Goal: Obtain resource: Download file/media

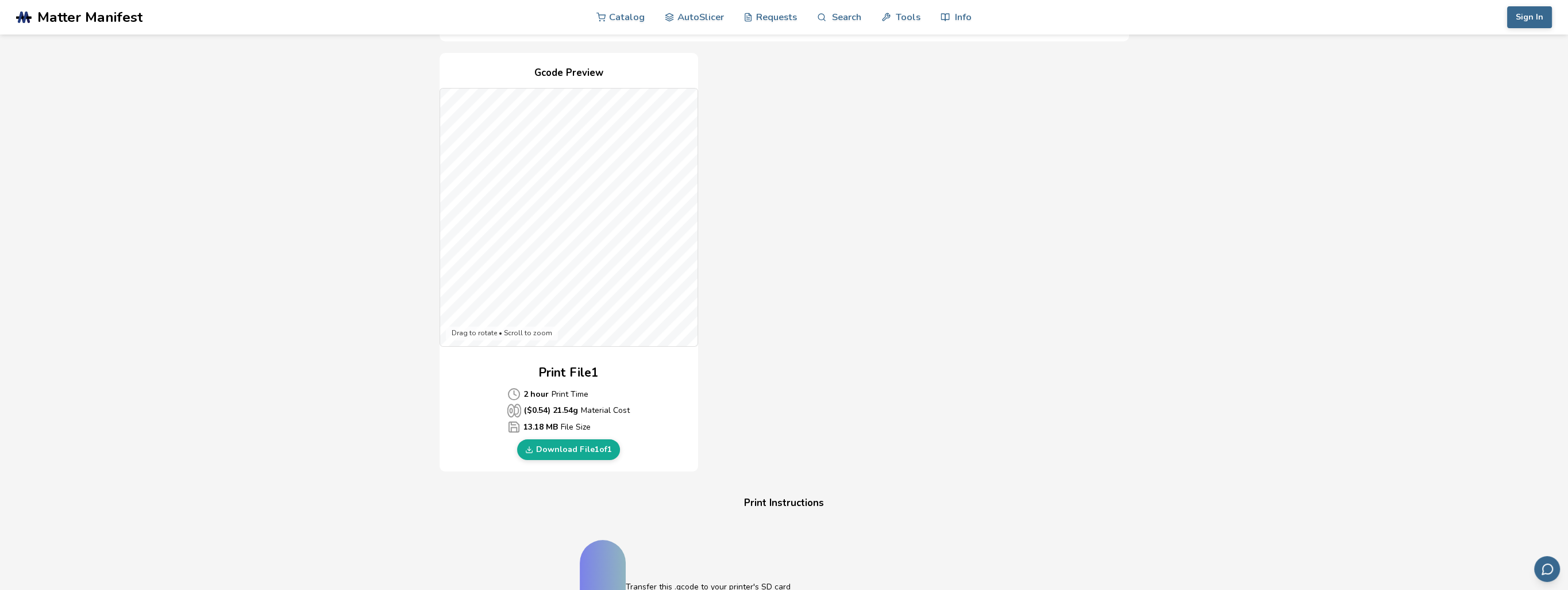
scroll to position [287, 0]
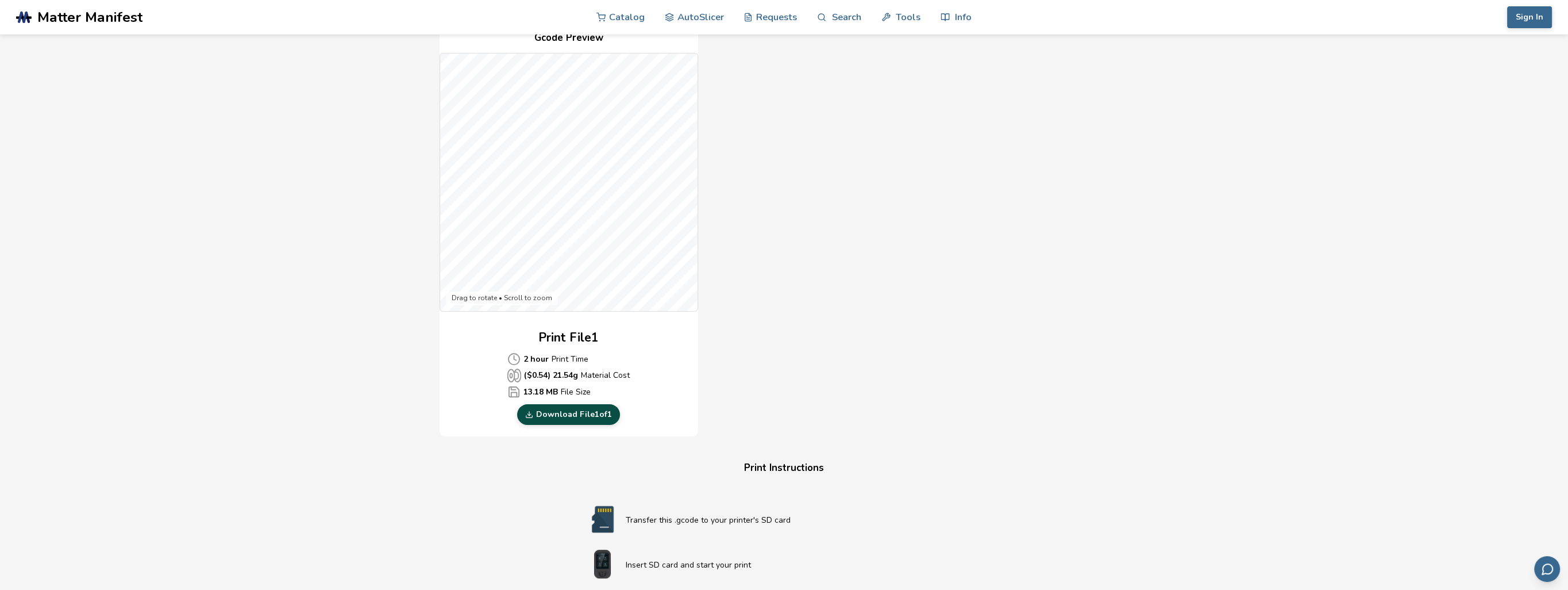
click at [582, 404] on link "Download File 1 of 1" at bounding box center [569, 415] width 103 height 21
click at [246, 326] on div "Download Your Print File Bogomil Levski Wand (Durmstrang) From Harry Potter Bog…" at bounding box center [784, 318] width 1505 height 1103
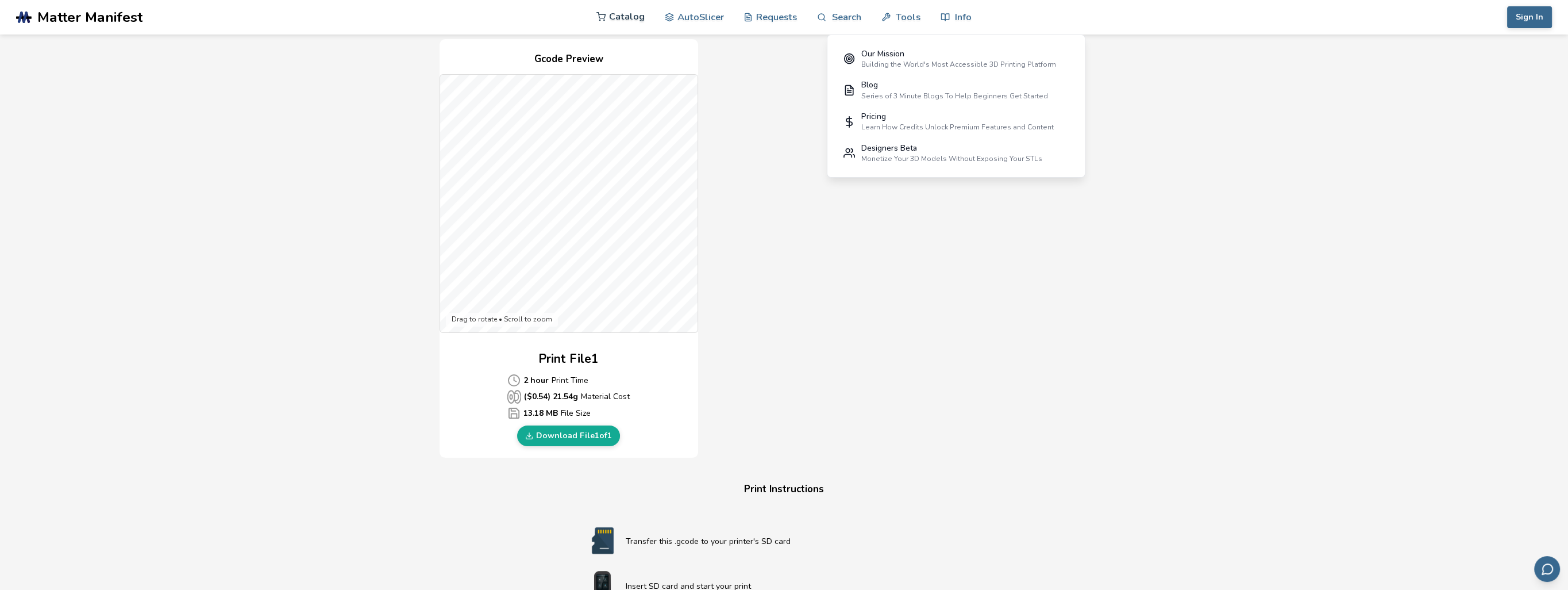
scroll to position [230, 0]
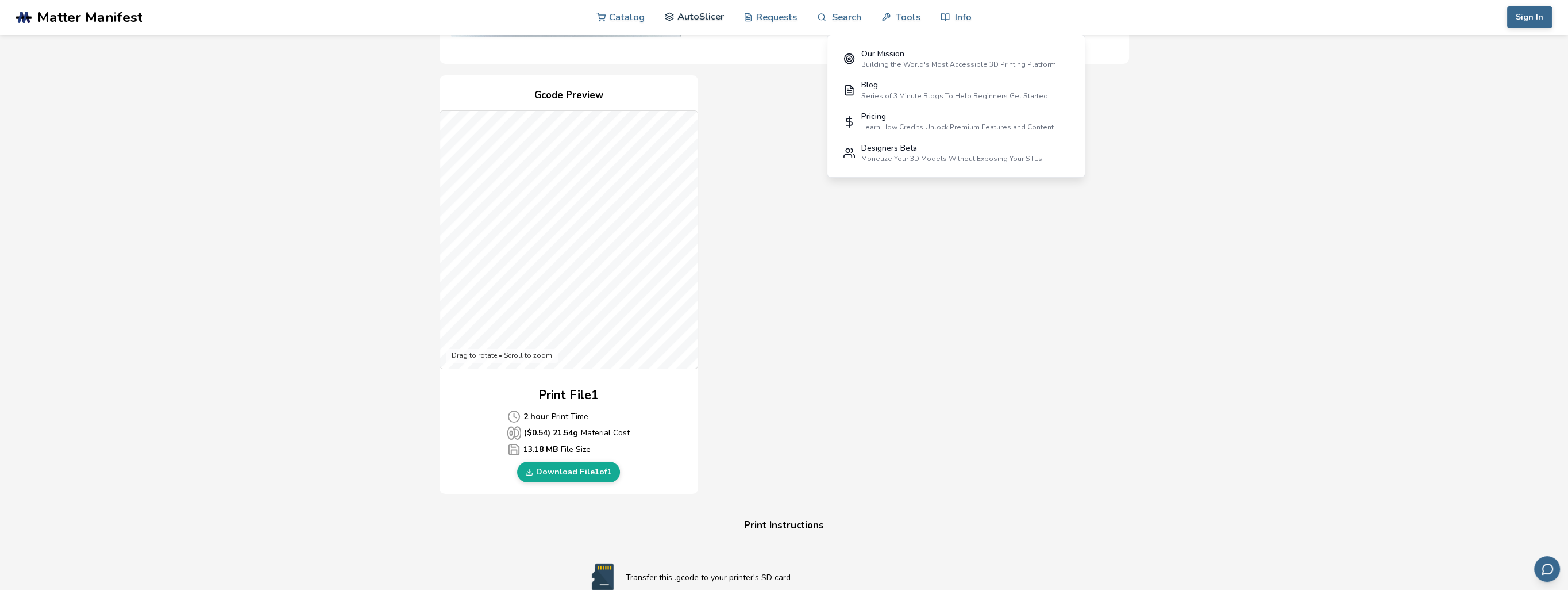
click at [696, 13] on link "AutoSlicer" at bounding box center [694, 16] width 59 height 34
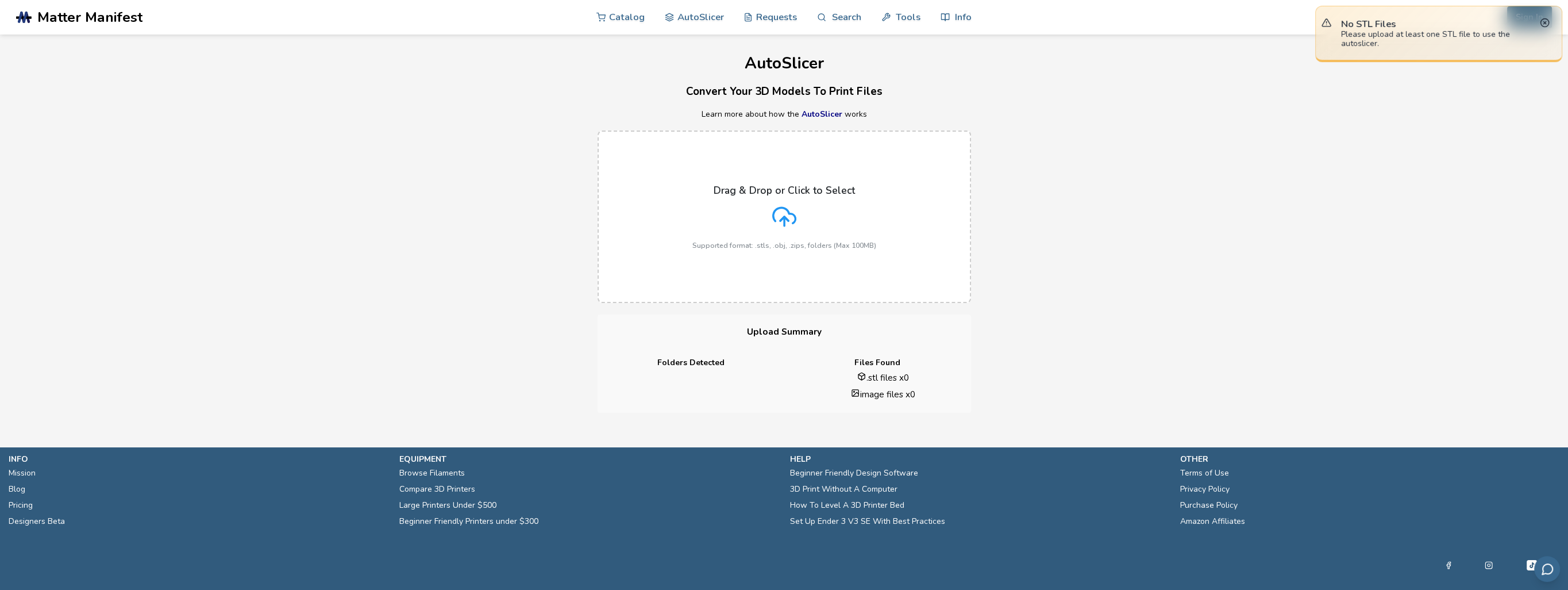
click at [1216, 95] on h3 "Convert Your 3D Models To Print Files" at bounding box center [784, 91] width 1568 height 18
click at [876, 101] on div "AutoSlicer Convert Your 3D Models To Print Files Learn more about how the AutoS…" at bounding box center [784, 224] width 1568 height 378
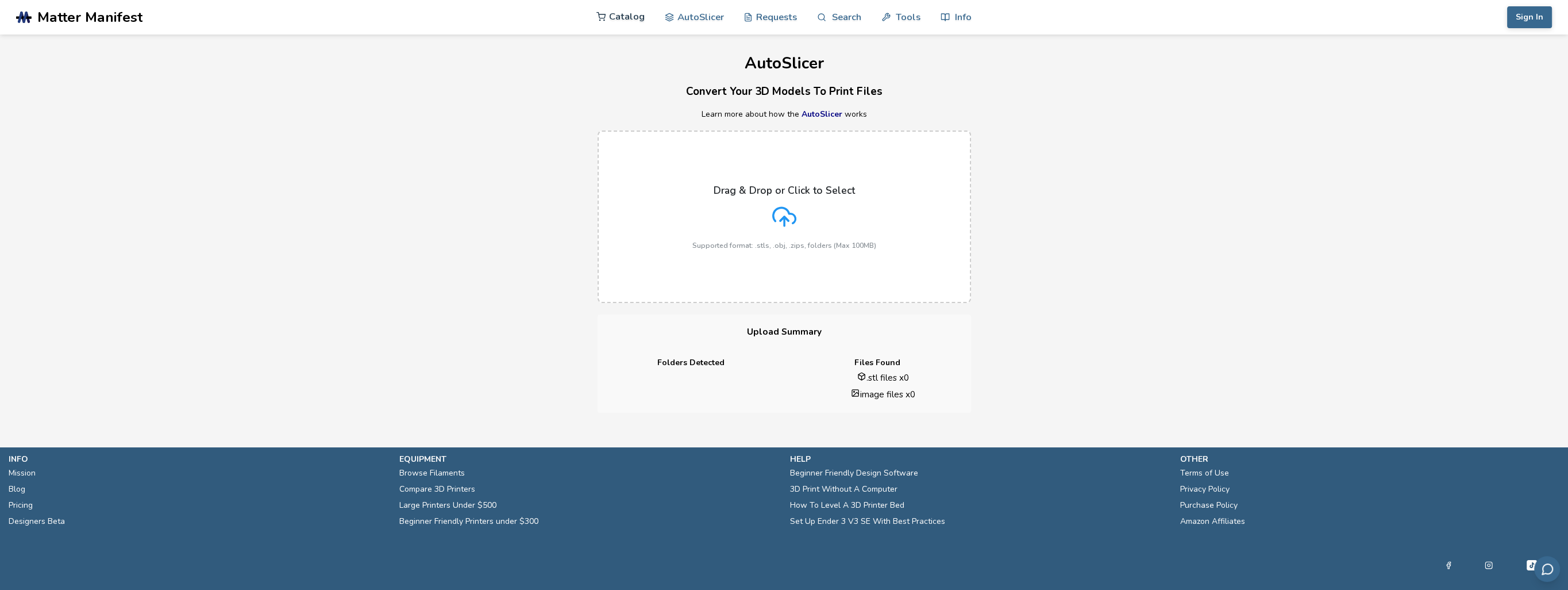
click at [637, 15] on link "Catalog" at bounding box center [621, 16] width 48 height 34
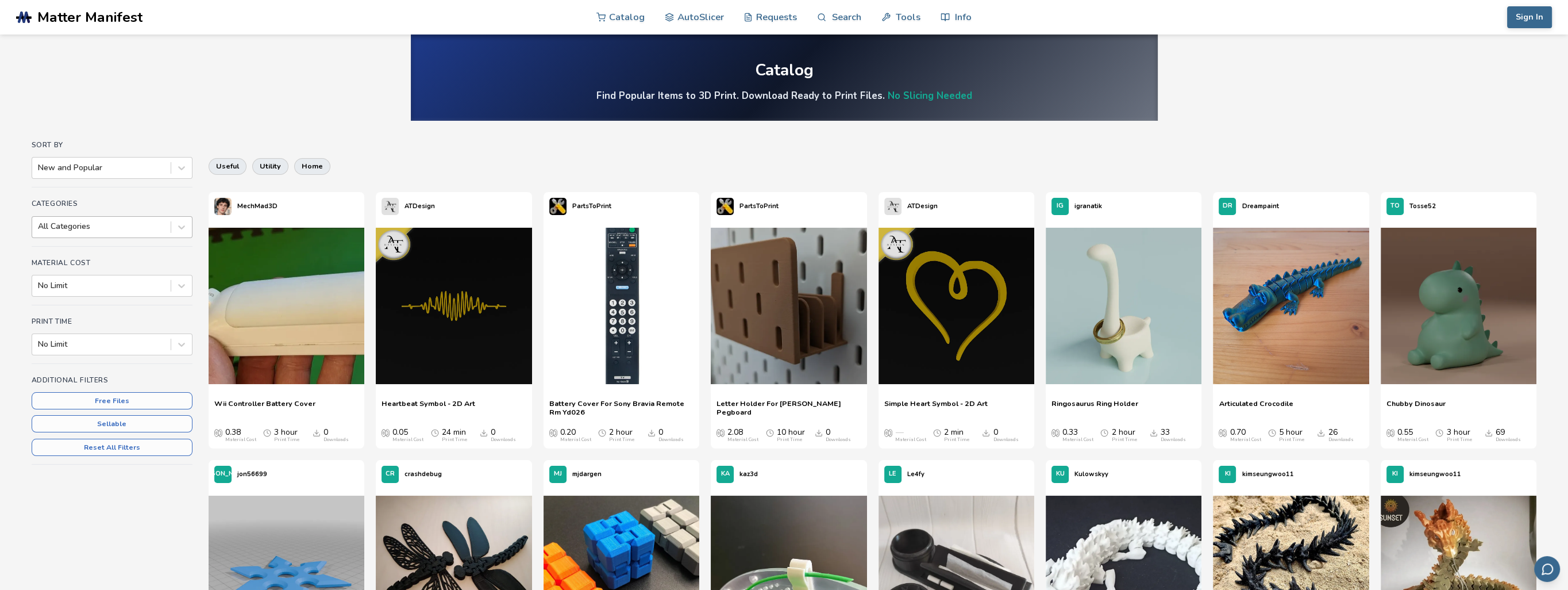
click at [136, 226] on div at bounding box center [101, 226] width 127 height 11
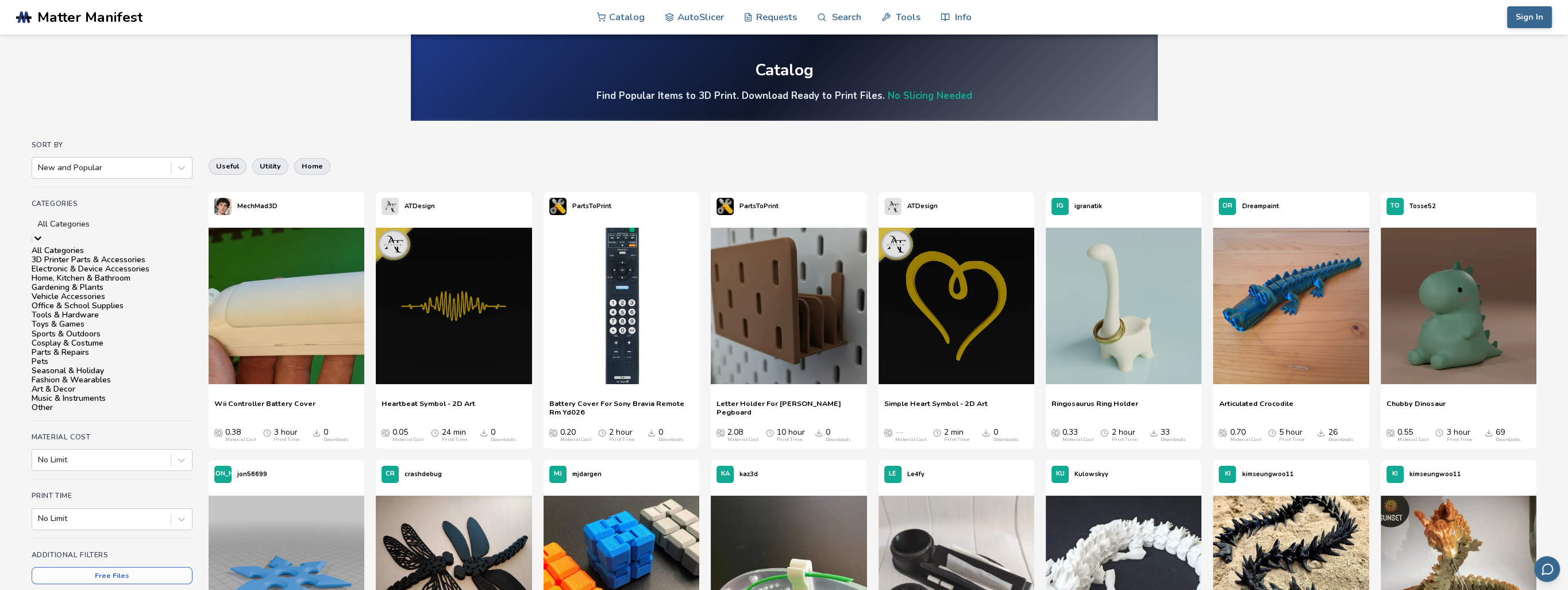
scroll to position [115, 0]
click at [114, 329] on div "Sports & Outdoors" at bounding box center [112, 334] width 161 height 9
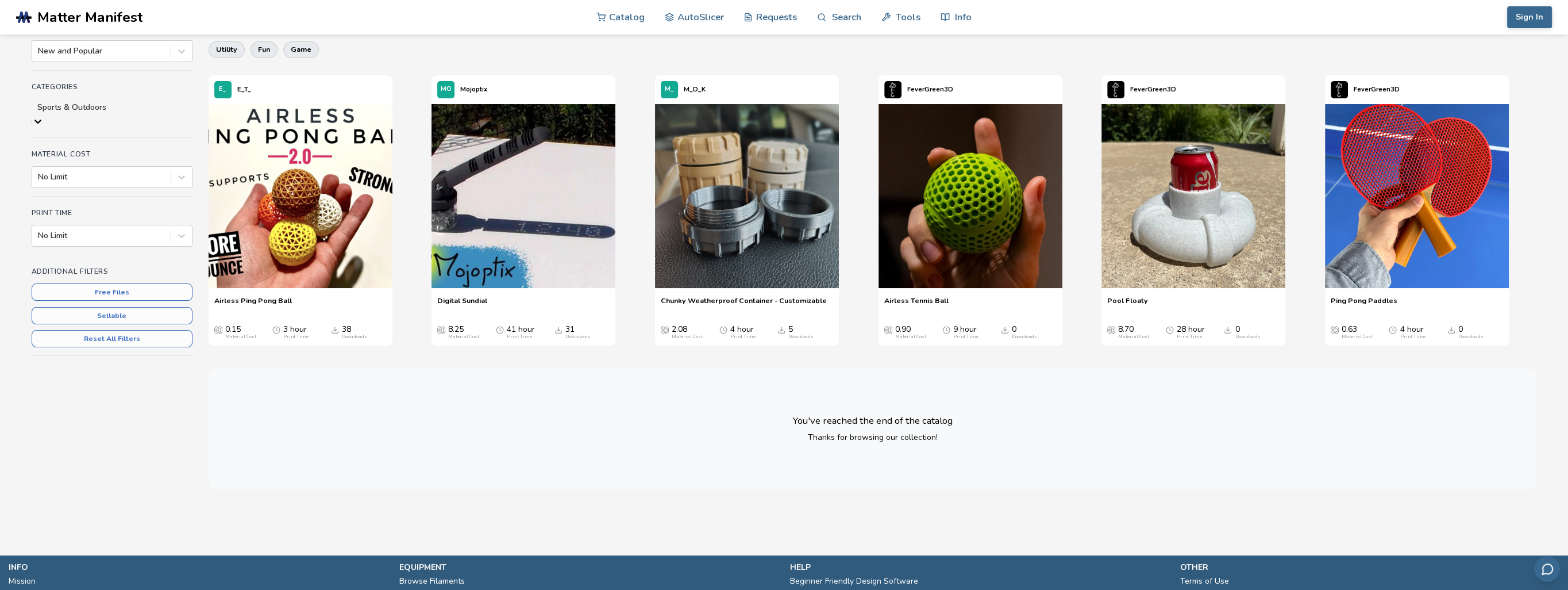
scroll to position [115, 0]
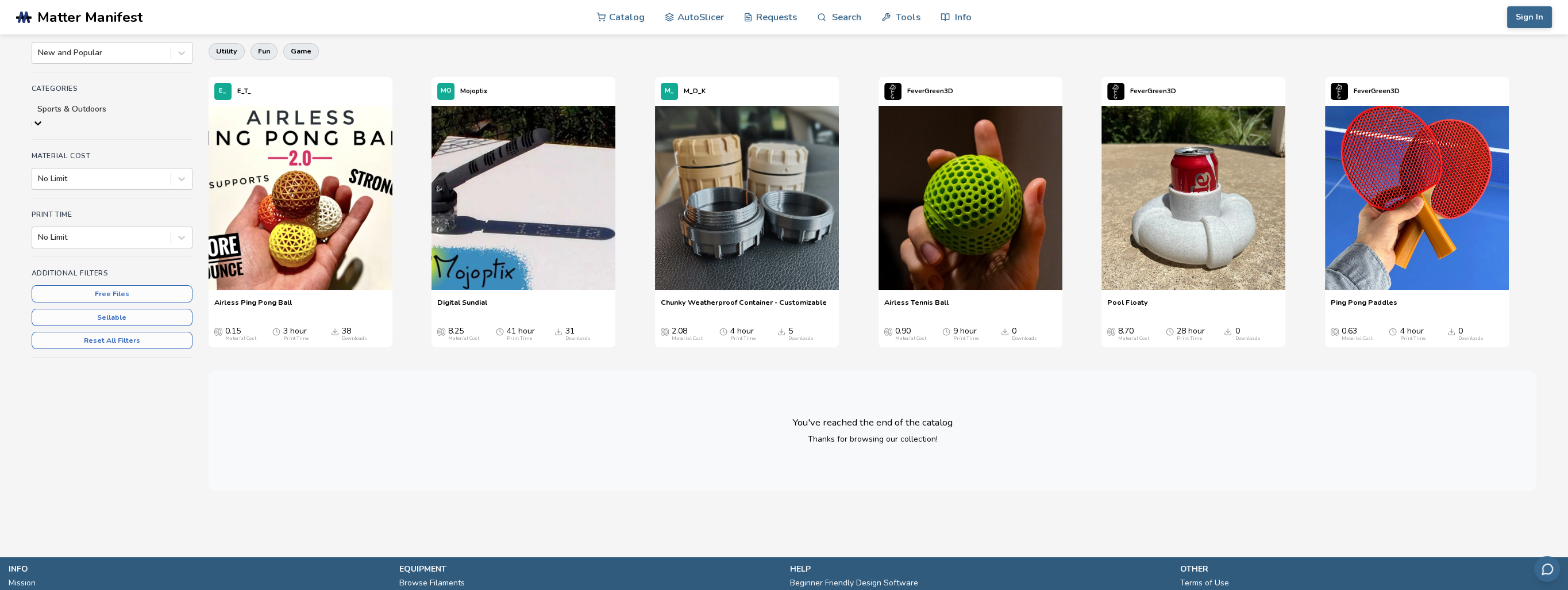
click at [119, 103] on div "Sports & Outdoors" at bounding box center [112, 109] width 161 height 16
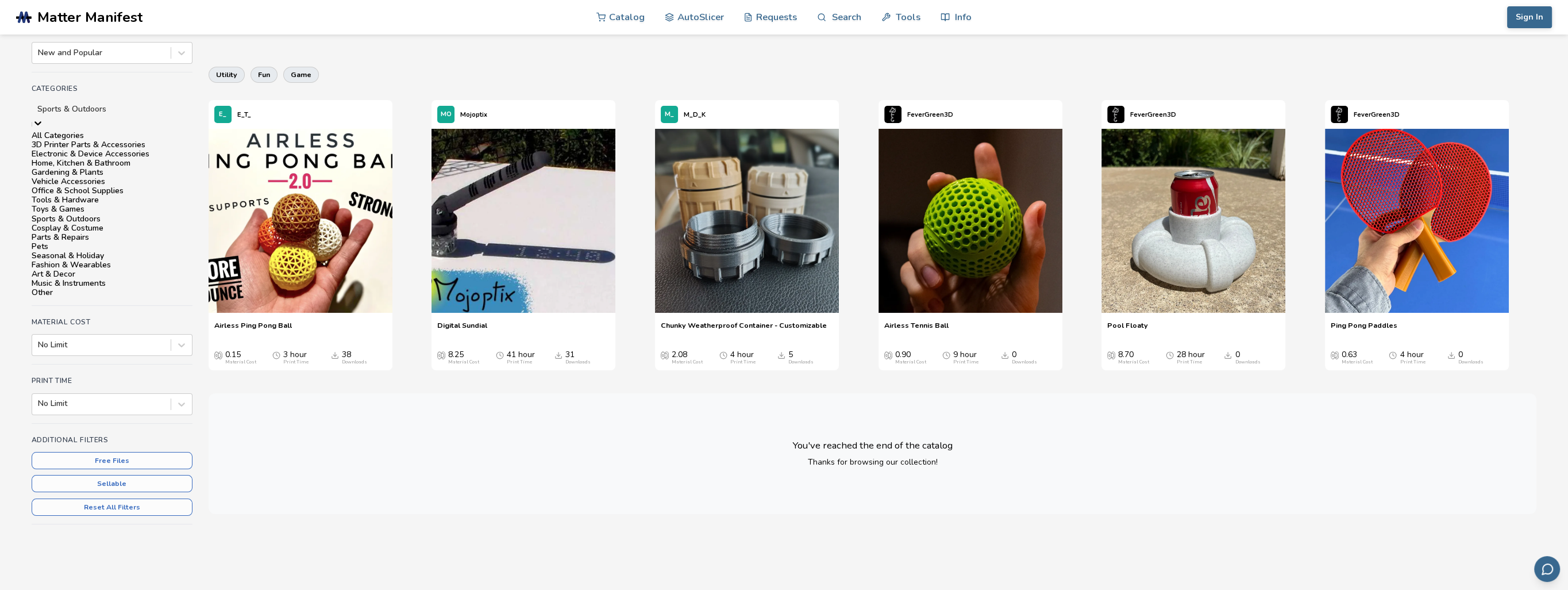
click at [96, 214] on div "Toys & Games" at bounding box center [112, 209] width 161 height 9
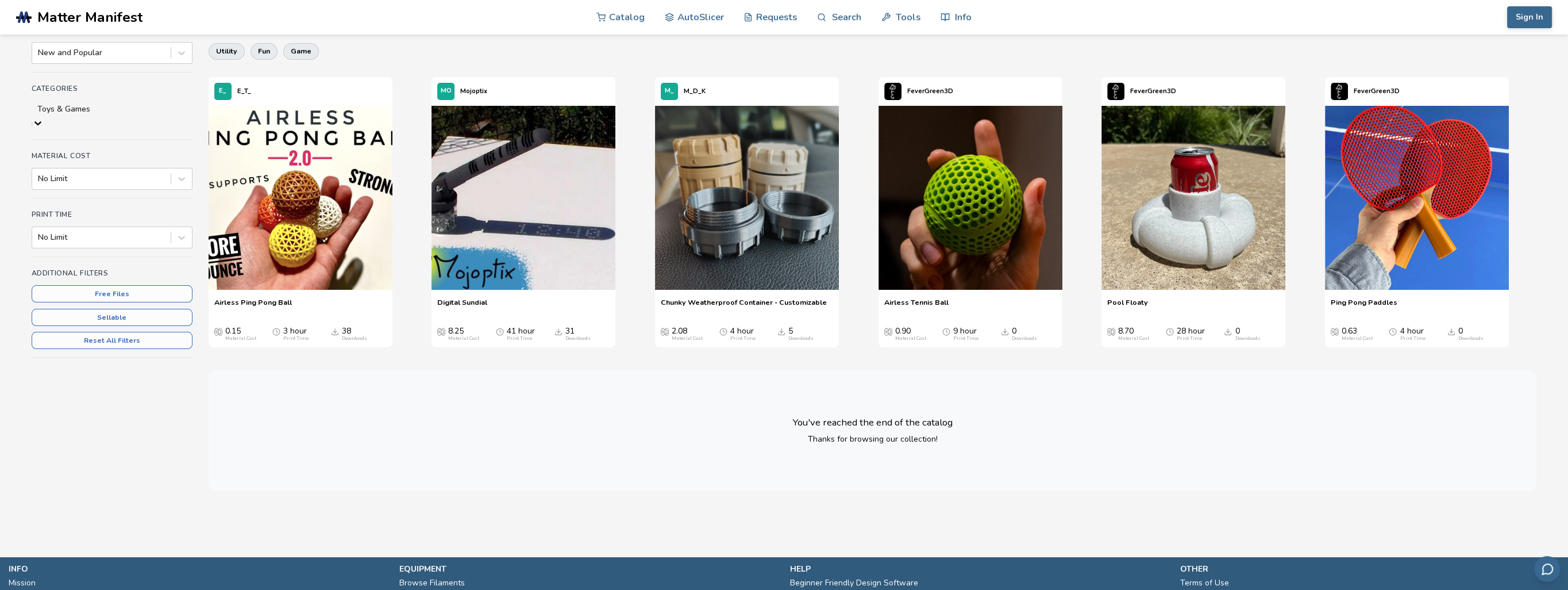
scroll to position [109, 0]
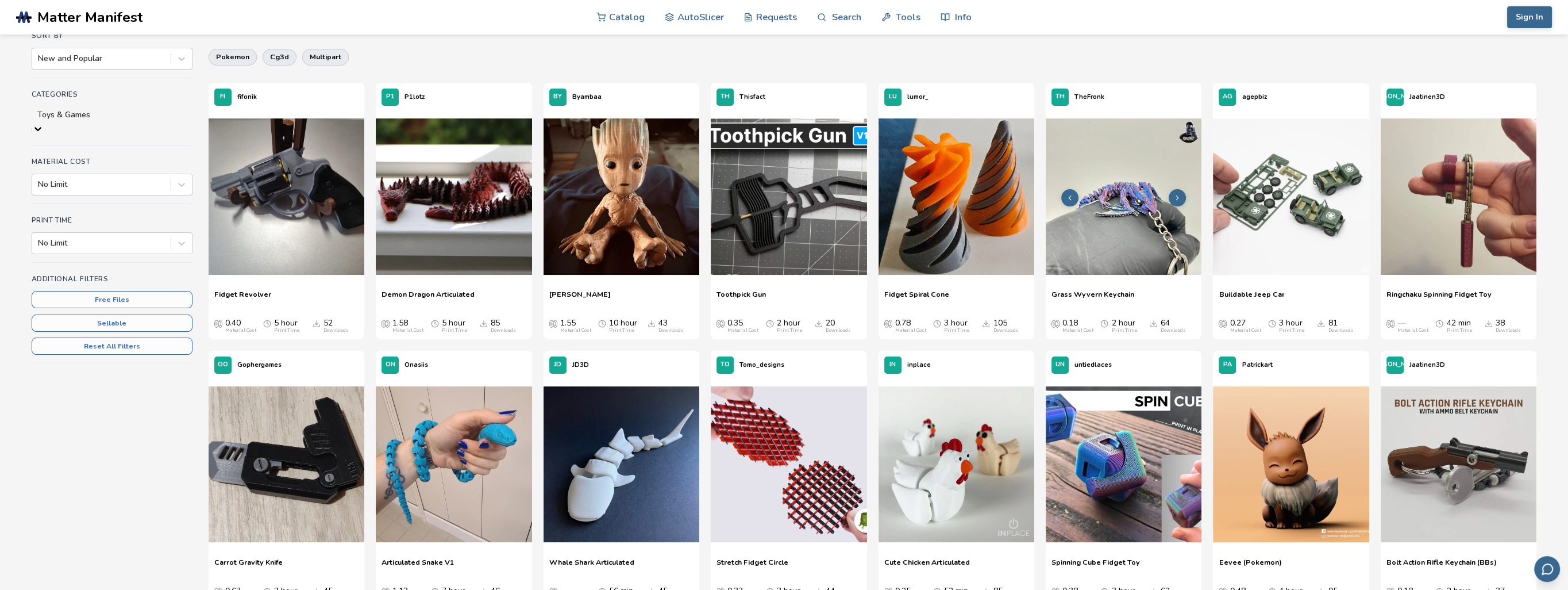
click at [1133, 254] on img at bounding box center [1124, 196] width 156 height 156
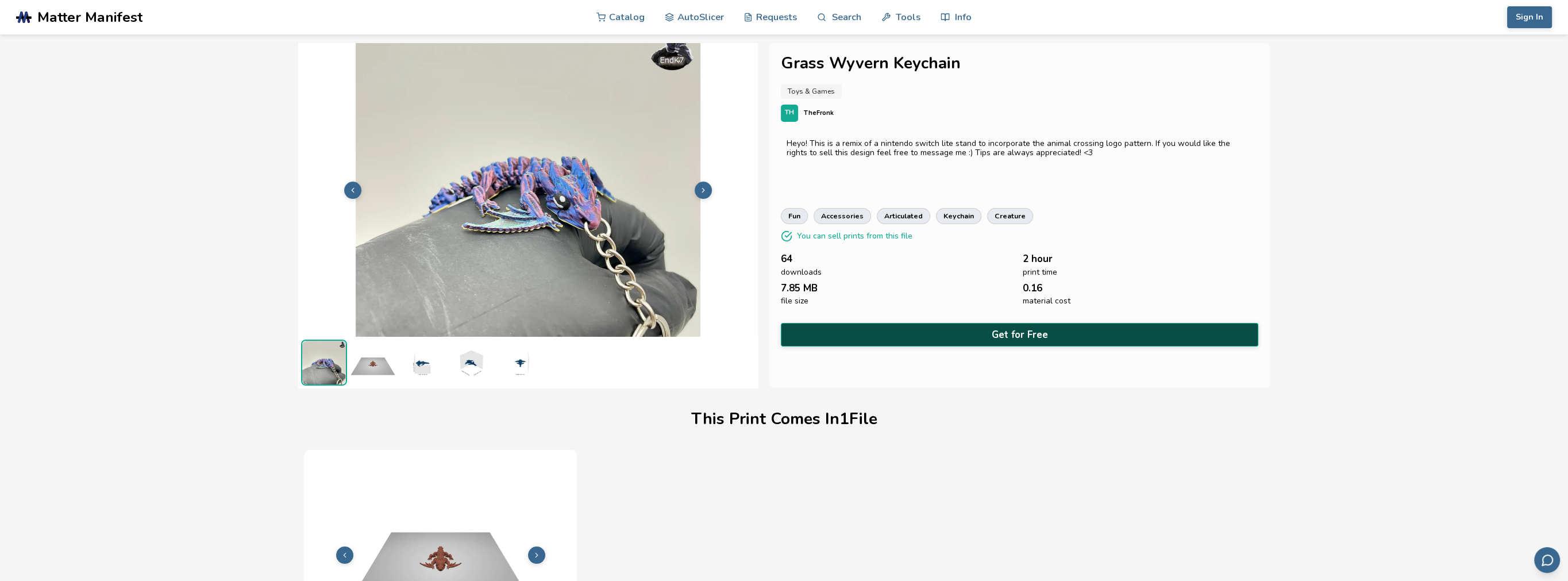
click at [935, 334] on button "Get for Free" at bounding box center [1020, 334] width 478 height 23
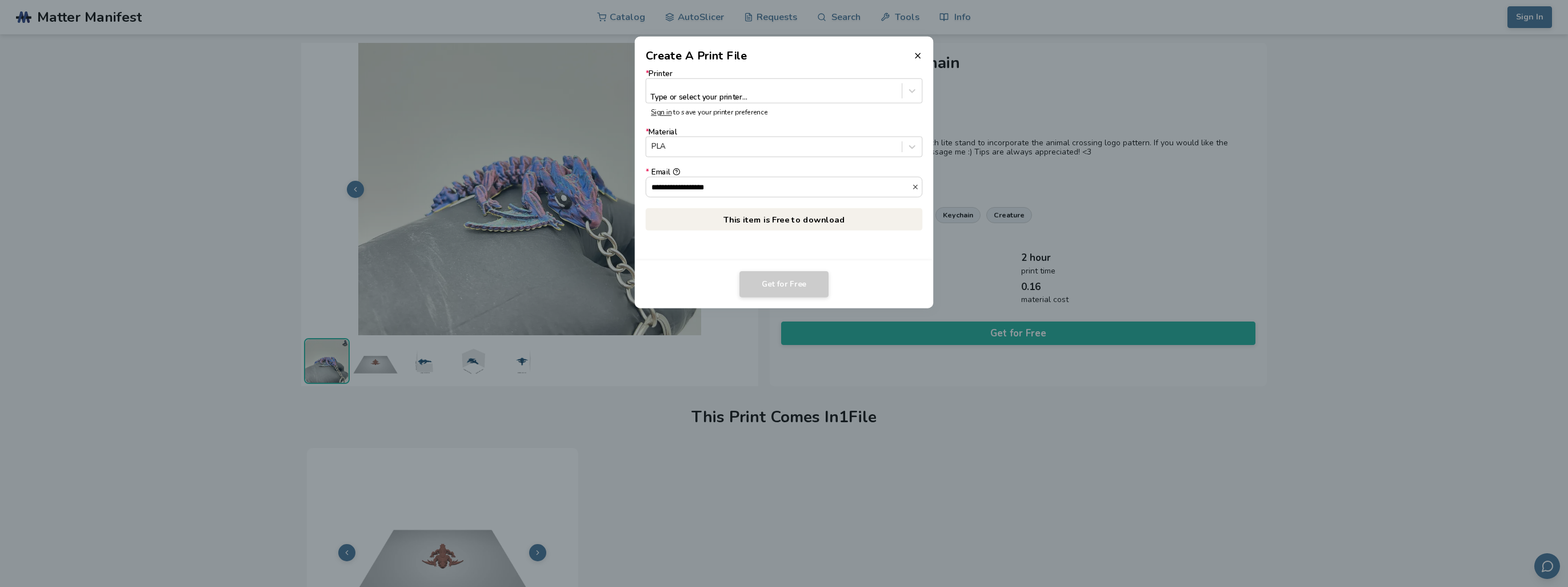
click at [801, 74] on label "* Printer Type or select your printer..." at bounding box center [784, 86] width 277 height 33
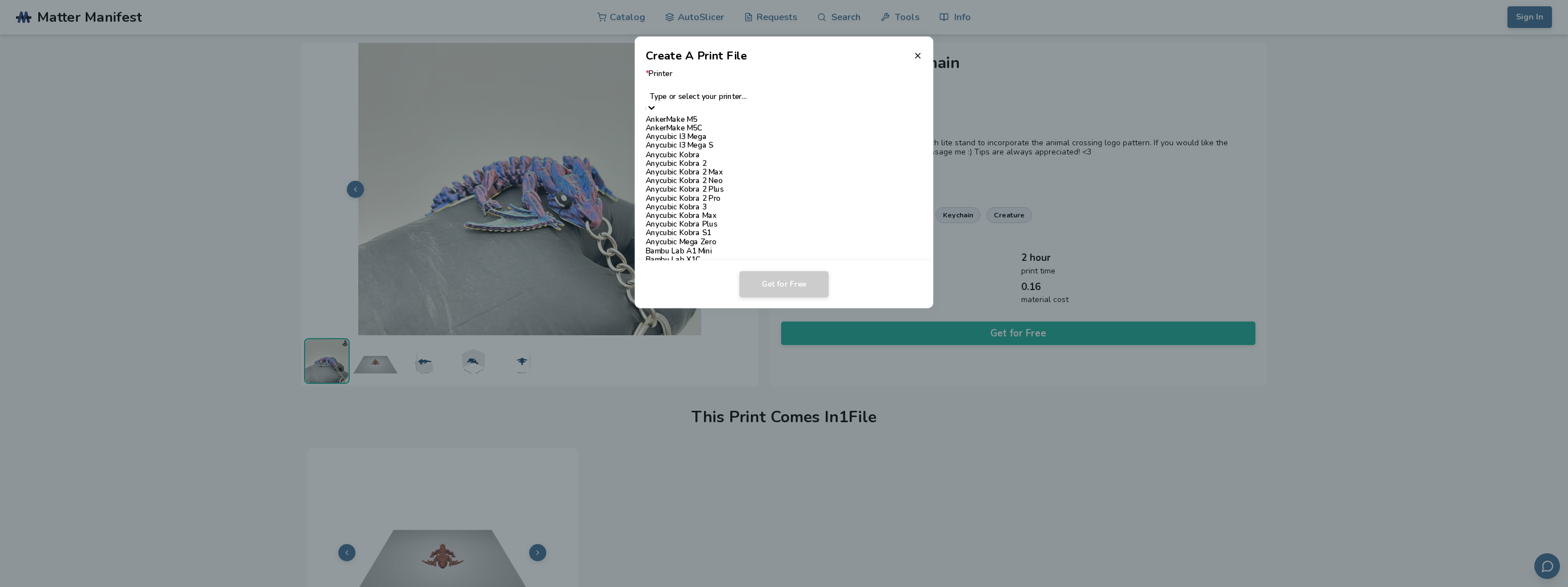
click at [805, 91] on div at bounding box center [784, 86] width 267 height 11
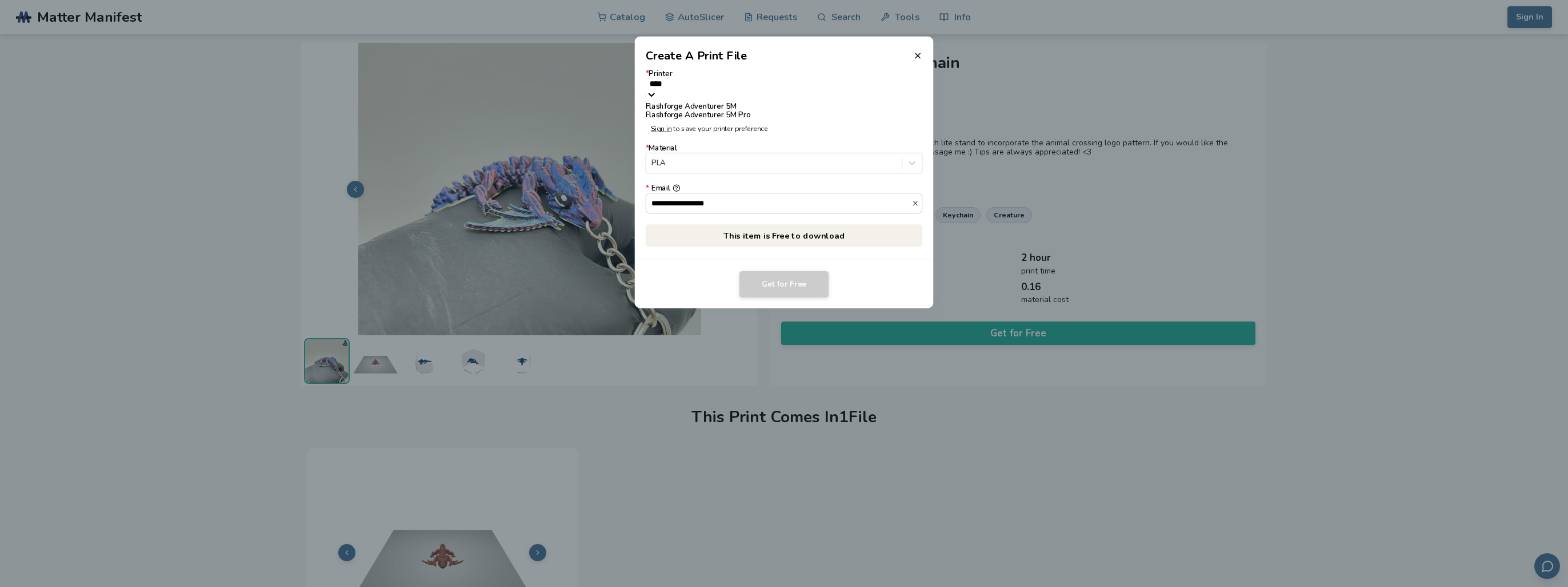
type input "*****"
click at [752, 120] on div "Flashforge Adventurer 5M Pro" at bounding box center [784, 116] width 277 height 9
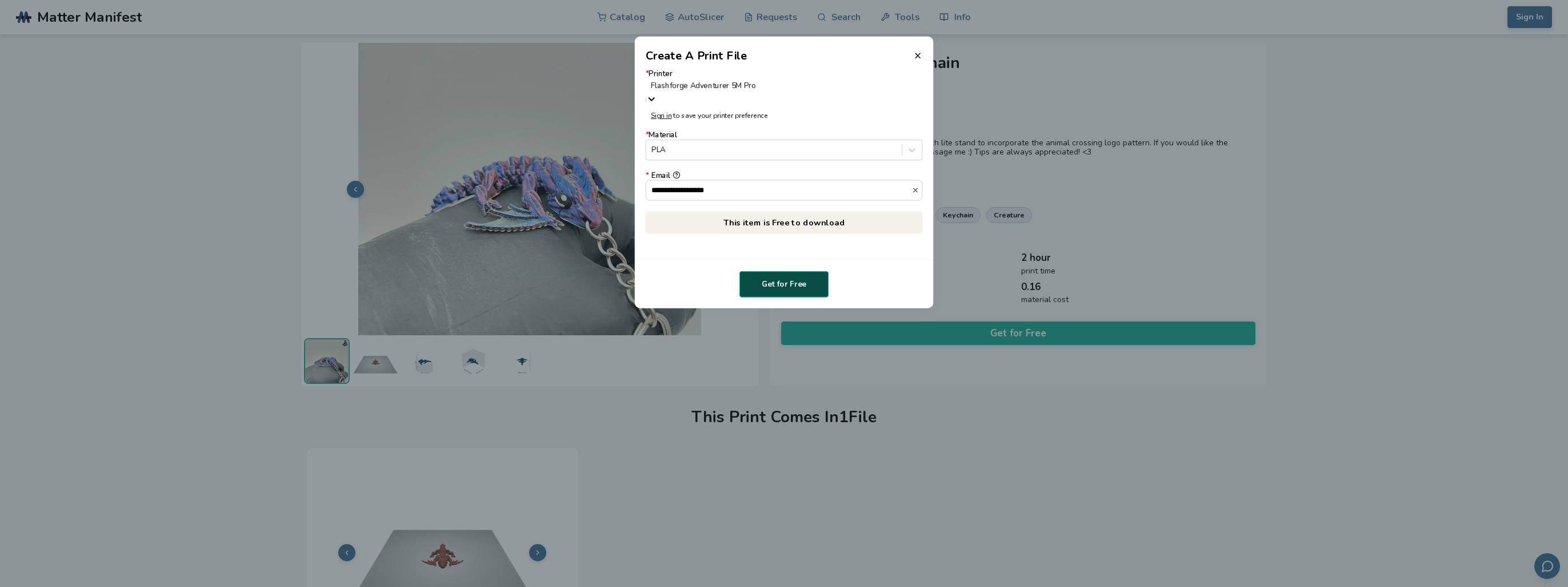
click at [775, 290] on button "Get for Free" at bounding box center [784, 284] width 89 height 27
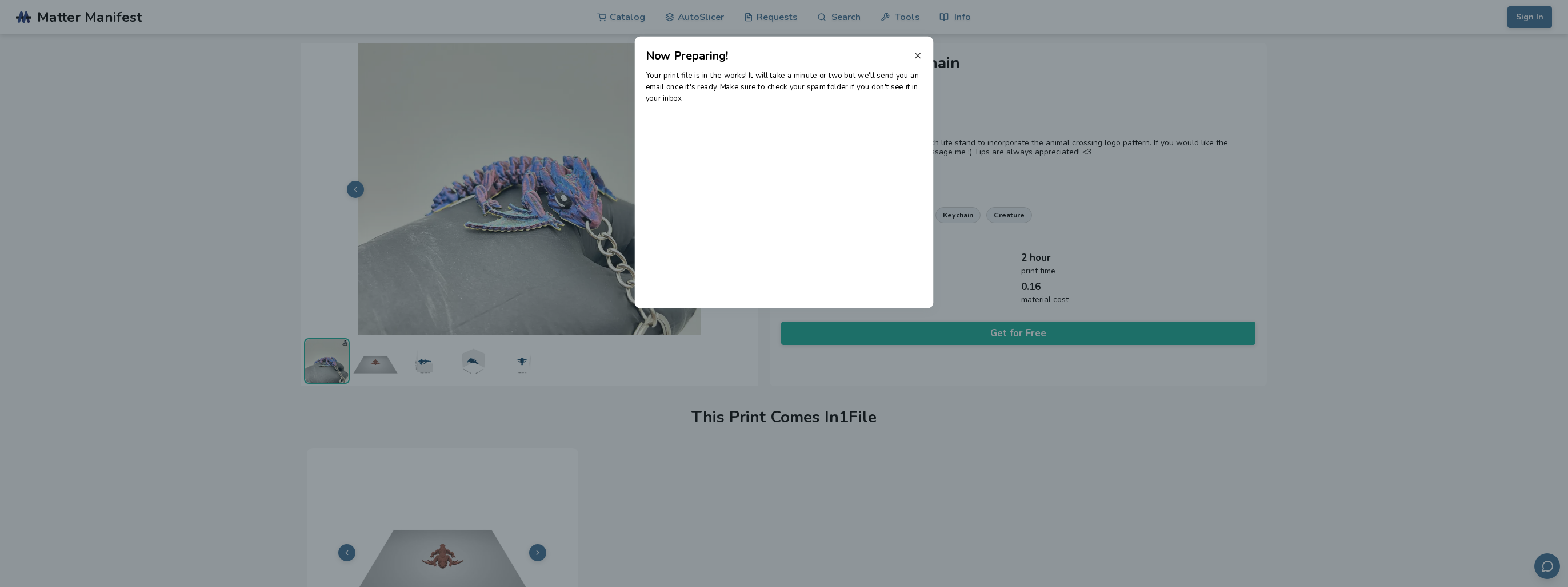
click at [917, 56] on icon at bounding box center [917, 55] width 9 height 9
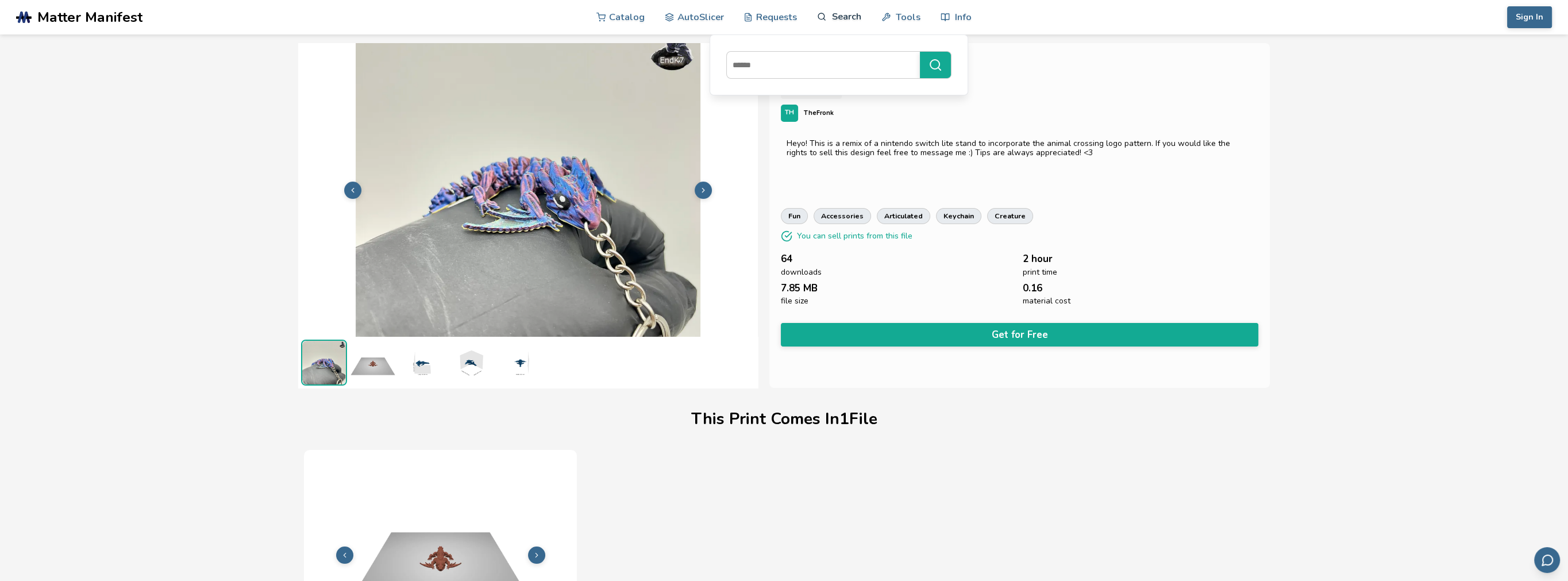
click at [847, 18] on link "Search" at bounding box center [839, 16] width 44 height 34
click at [824, 21] on link "Search" at bounding box center [839, 16] width 44 height 34
click at [827, 20] on link "Search" at bounding box center [839, 16] width 44 height 34
click at [791, 65] on input at bounding box center [821, 65] width 187 height 21
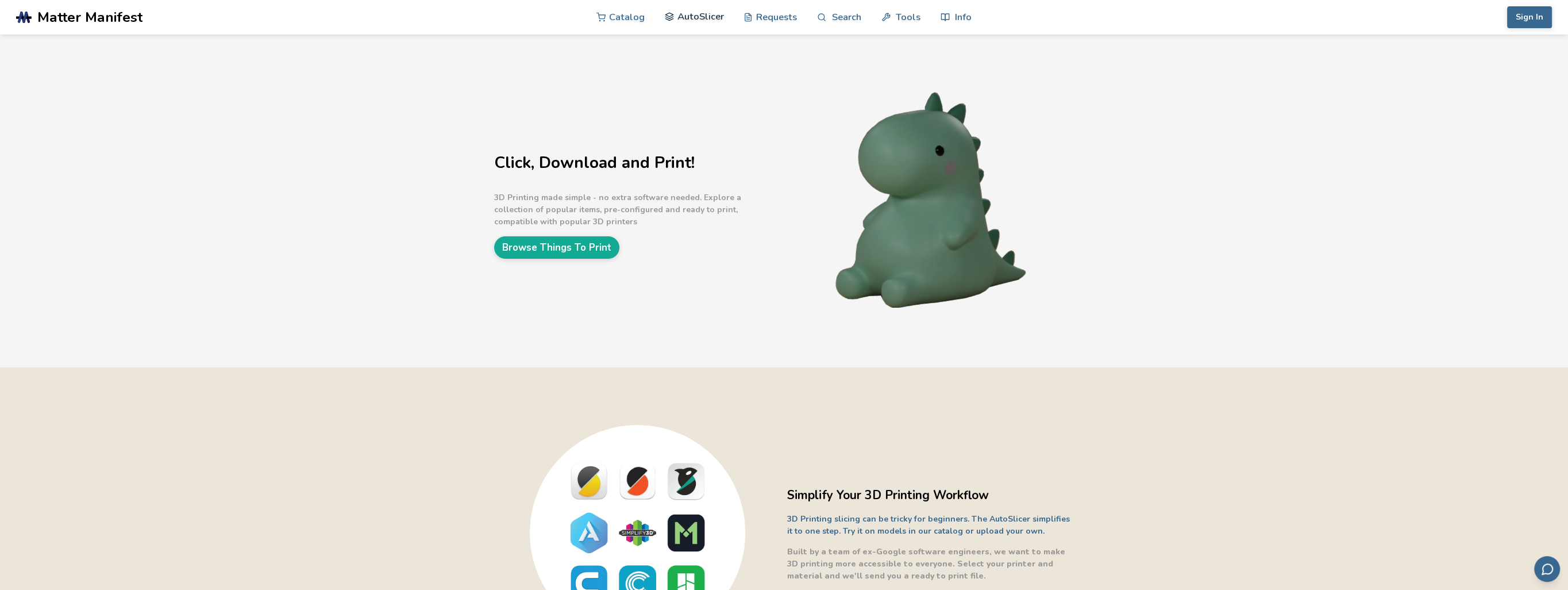
click at [700, 18] on link "AutoSlicer" at bounding box center [694, 16] width 59 height 34
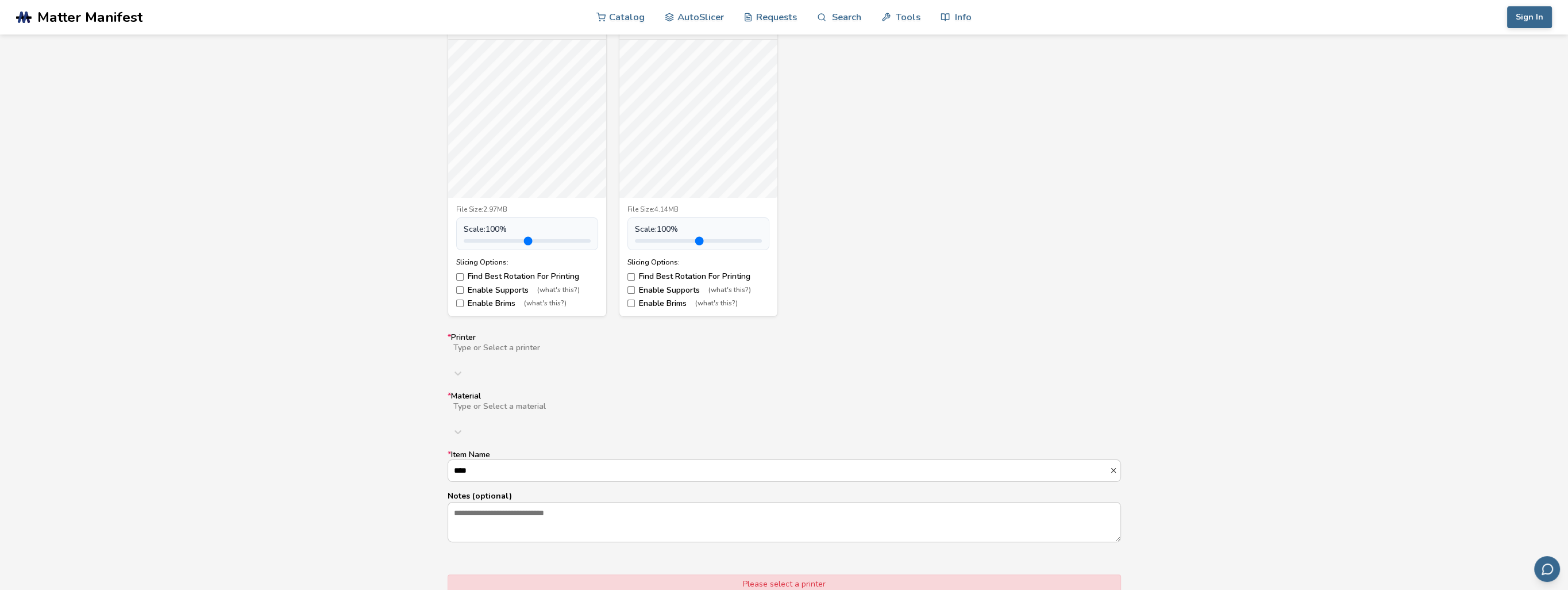
scroll to position [460, 0]
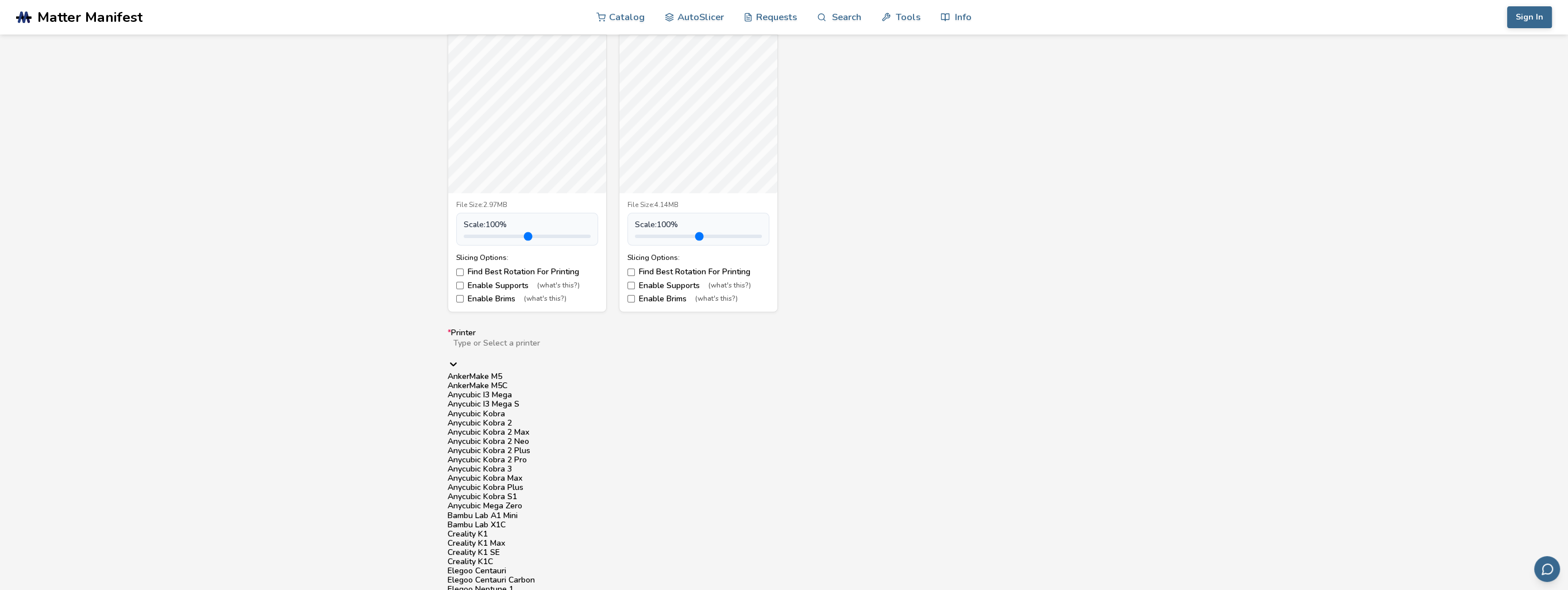
click at [623, 347] on div at bounding box center [635, 352] width 366 height 9
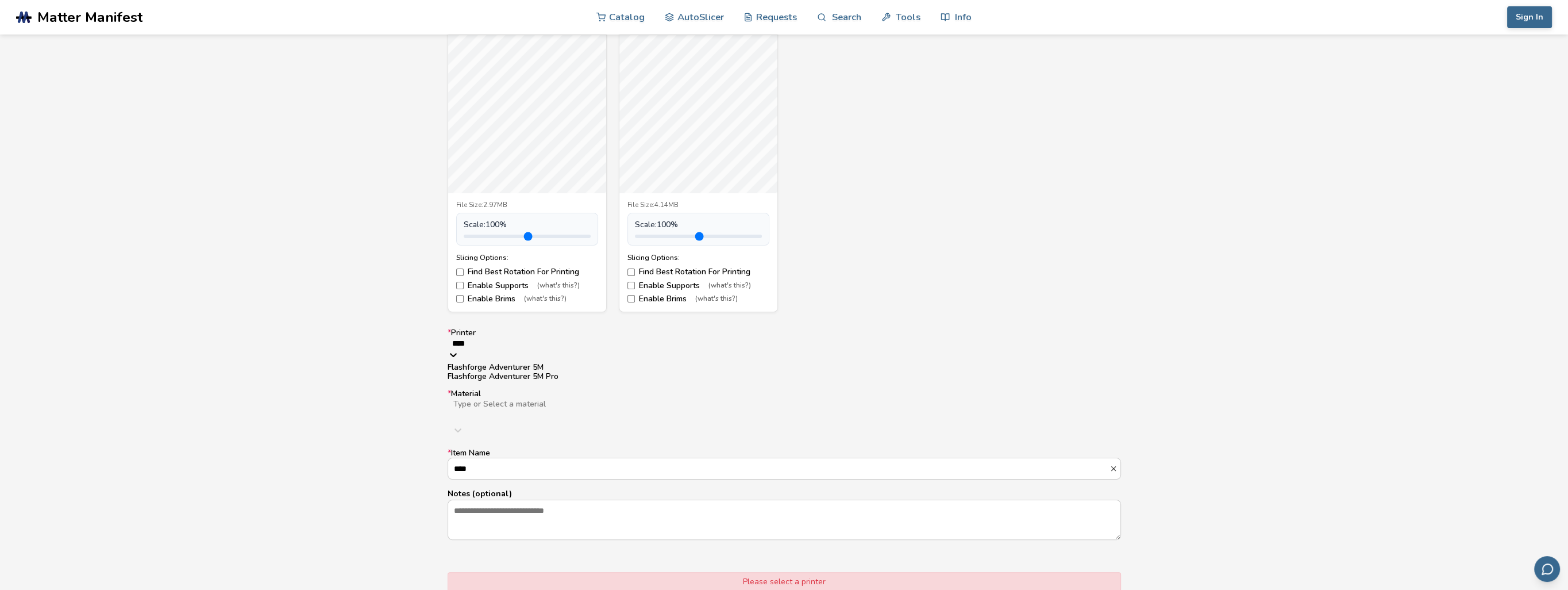
type input "*****"
click at [526, 381] on div "Flashforge Adventurer 5M Pro" at bounding box center [784, 377] width 673 height 9
click at [545, 396] on div "Type or Select a material" at bounding box center [784, 407] width 673 height 21
click at [529, 431] on div "PLA" at bounding box center [784, 435] width 673 height 9
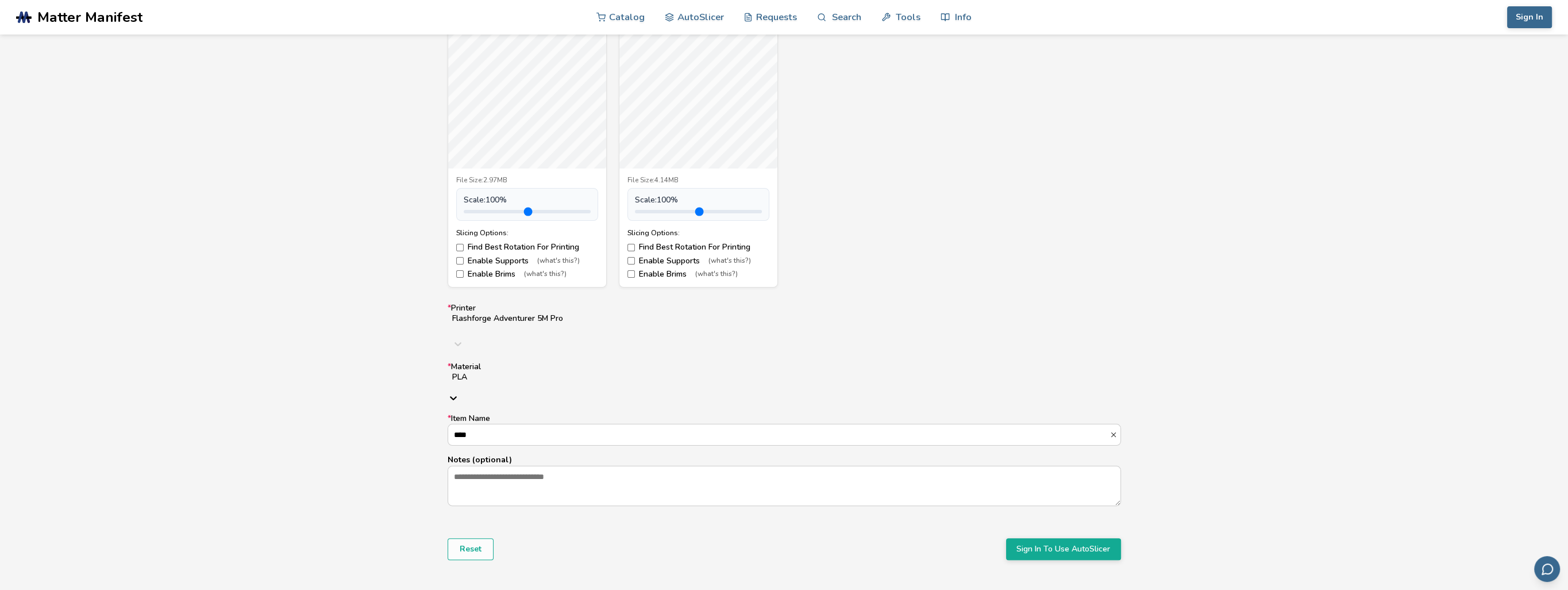
scroll to position [575, 0]
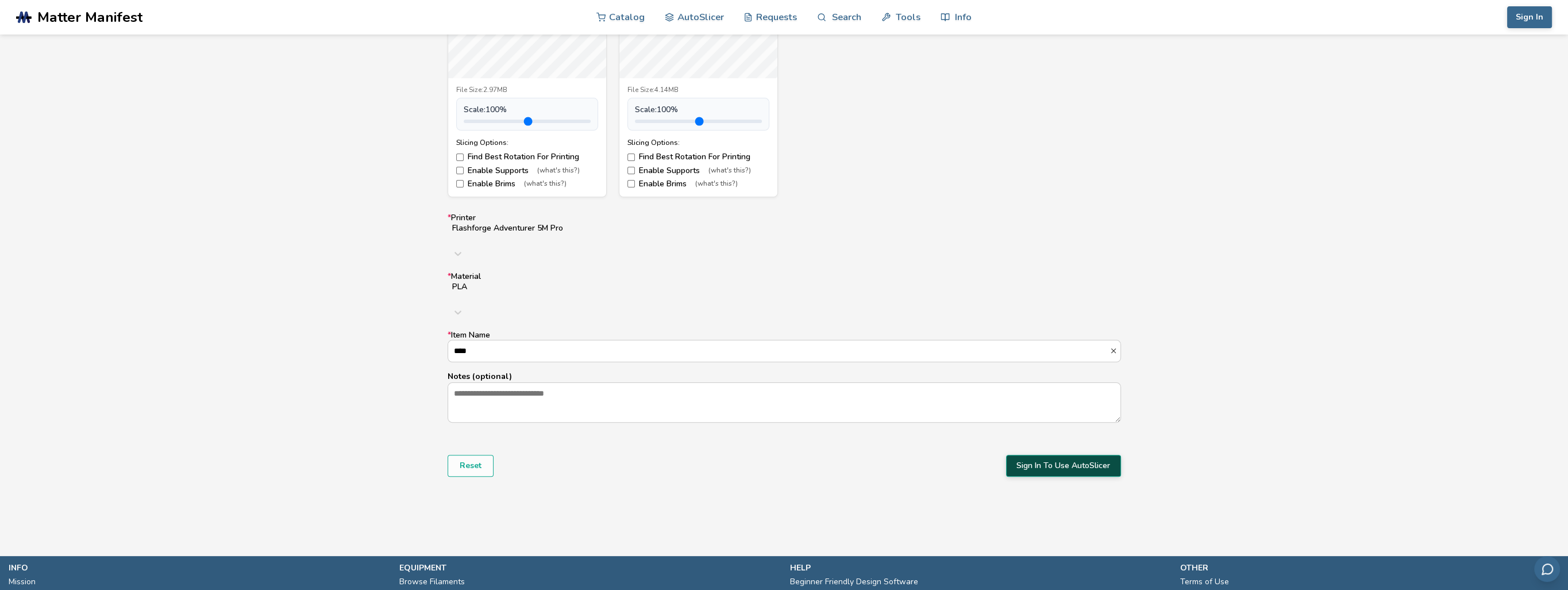
click at [1087, 455] on button "Sign In To Use AutoSlicer" at bounding box center [1064, 465] width 115 height 22
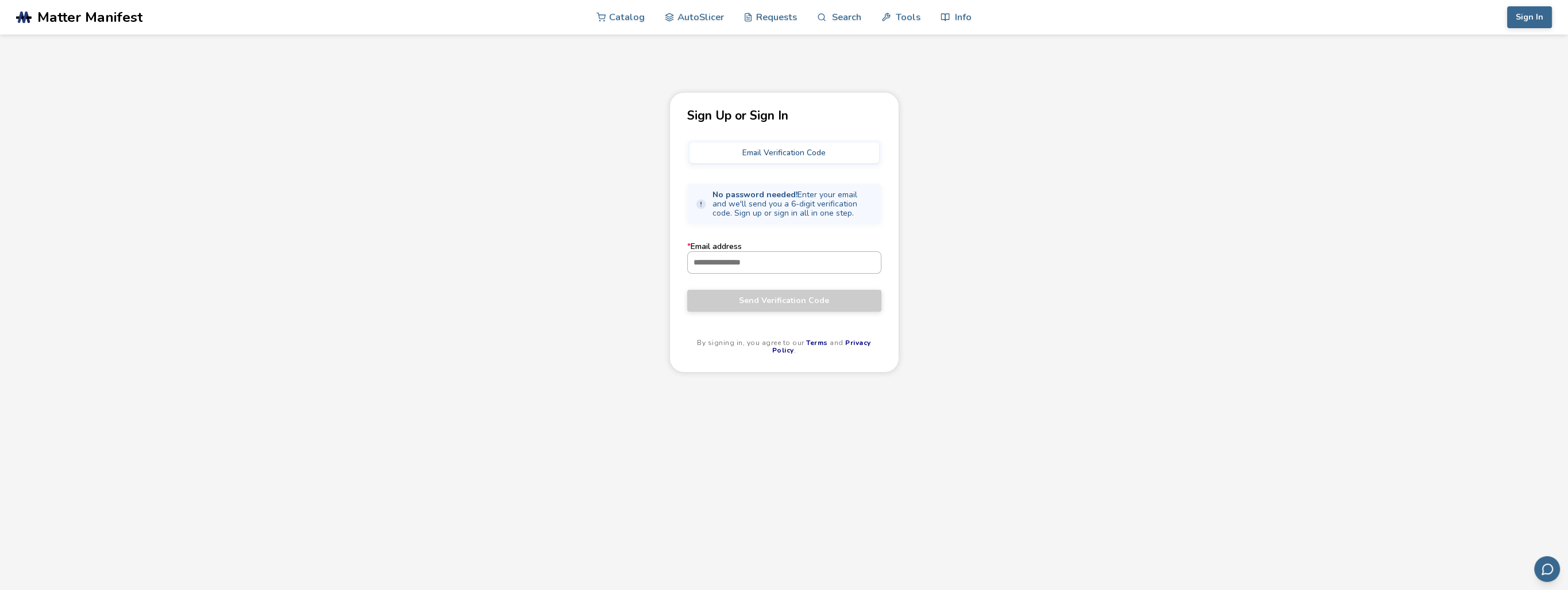
click at [814, 264] on input "* Email address" at bounding box center [784, 262] width 193 height 21
type input "*"
type input "**********"
click at [688, 290] on button "Send Verification Code" at bounding box center [785, 300] width 194 height 22
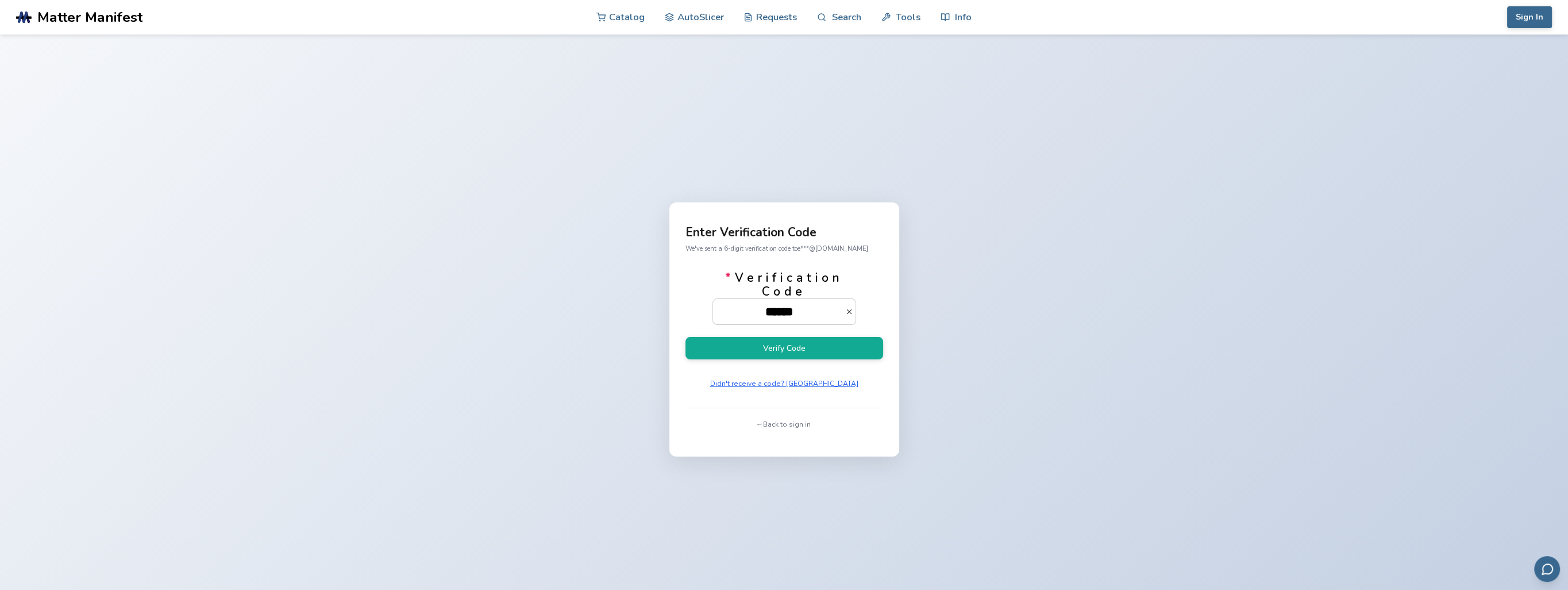
type input "******"
click at [686, 337] on button "Verify Code" at bounding box center [785, 348] width 198 height 22
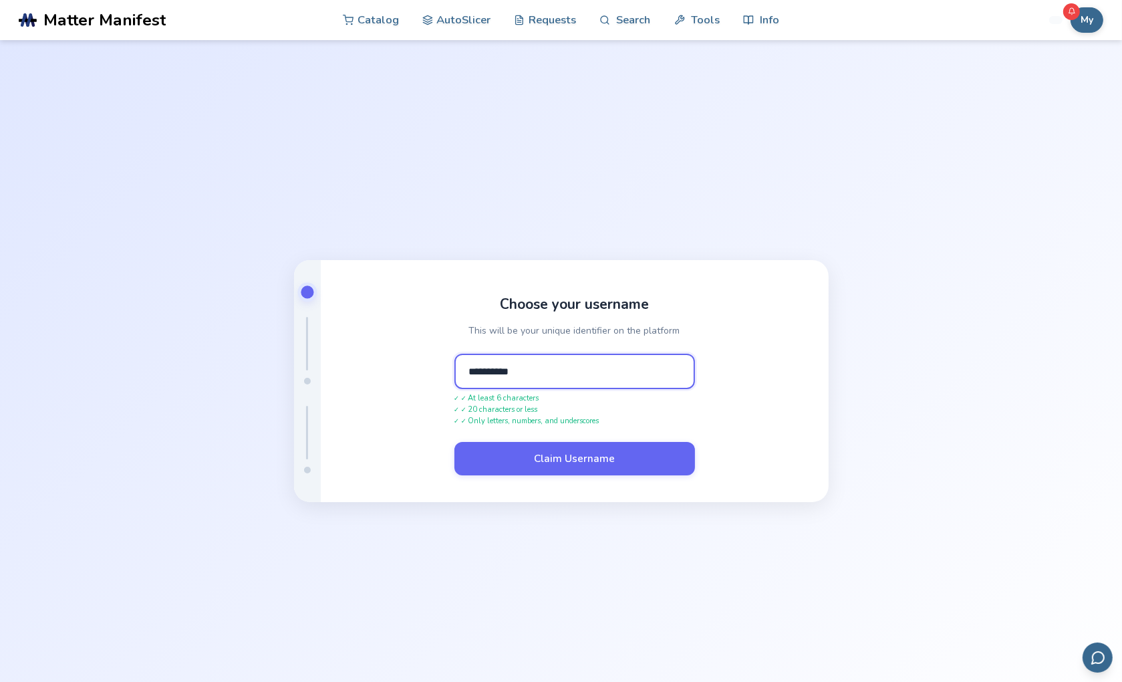
type input "**********"
click at [455, 442] on button "Claim Username" at bounding box center [575, 458] width 241 height 33
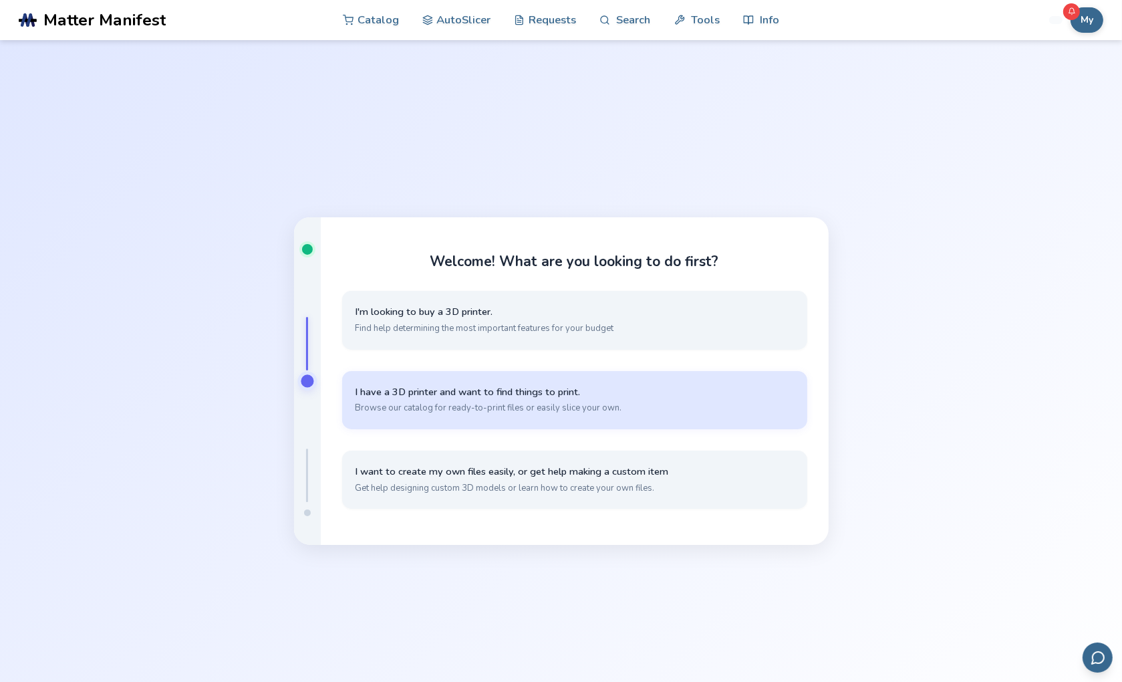
click at [502, 400] on button "I have a 3D printer and want to find things to print. Browse our catalog for re…" at bounding box center [574, 400] width 465 height 58
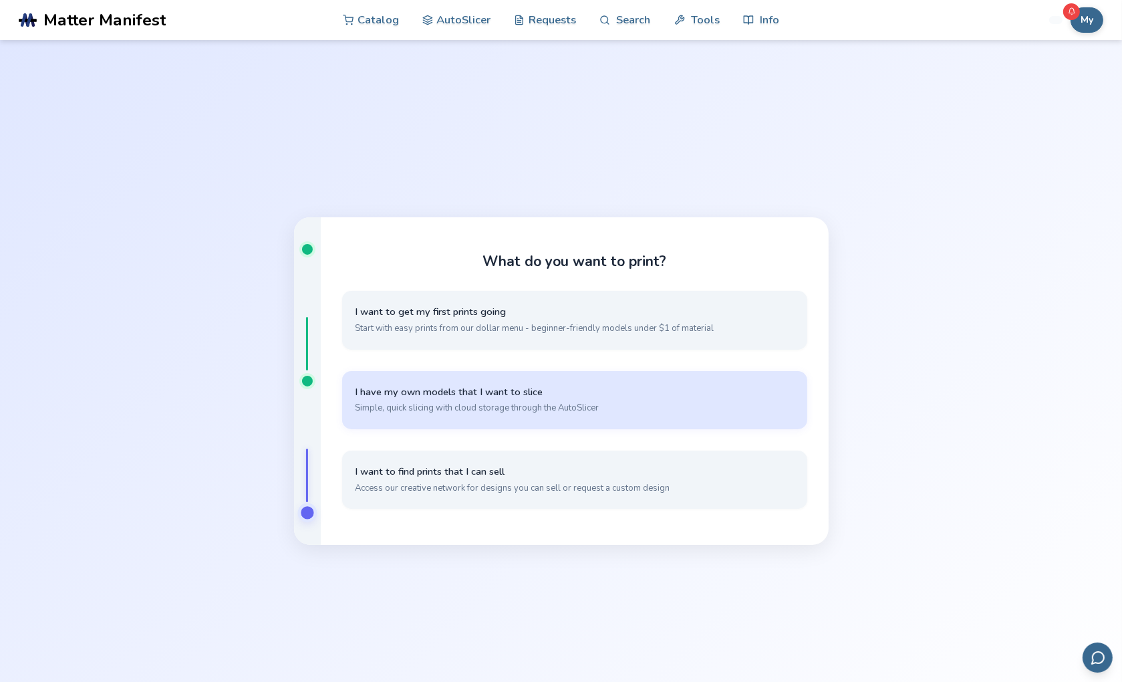
click at [505, 391] on span "I have my own models that I want to slice" at bounding box center [575, 392] width 439 height 13
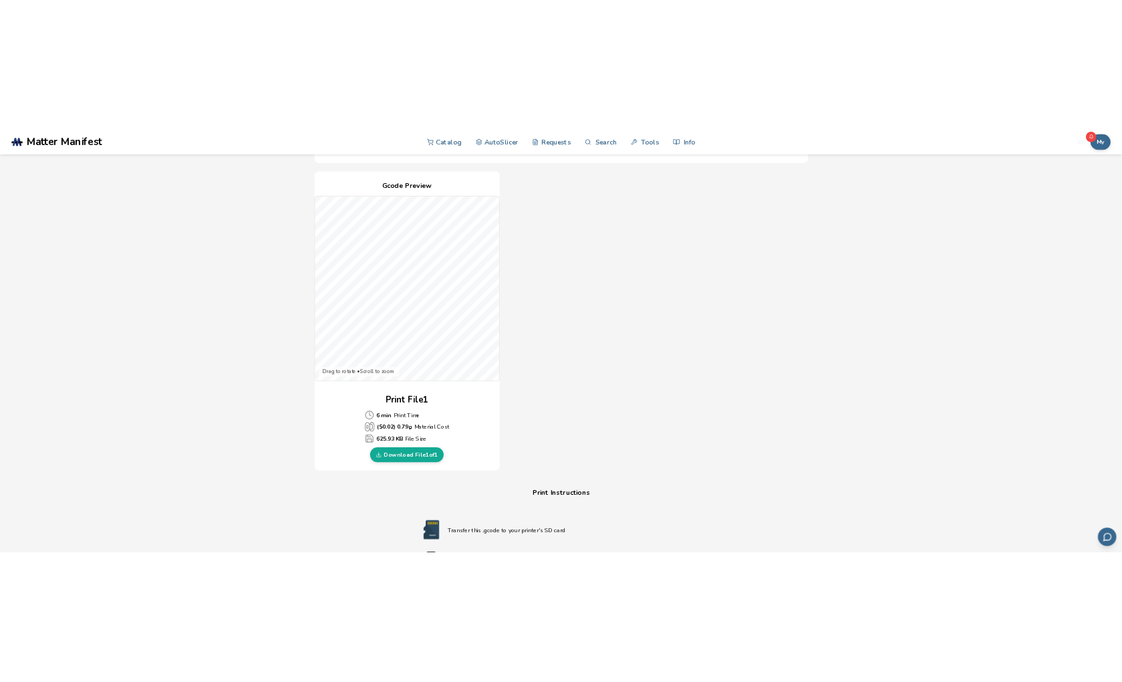
scroll to position [267, 0]
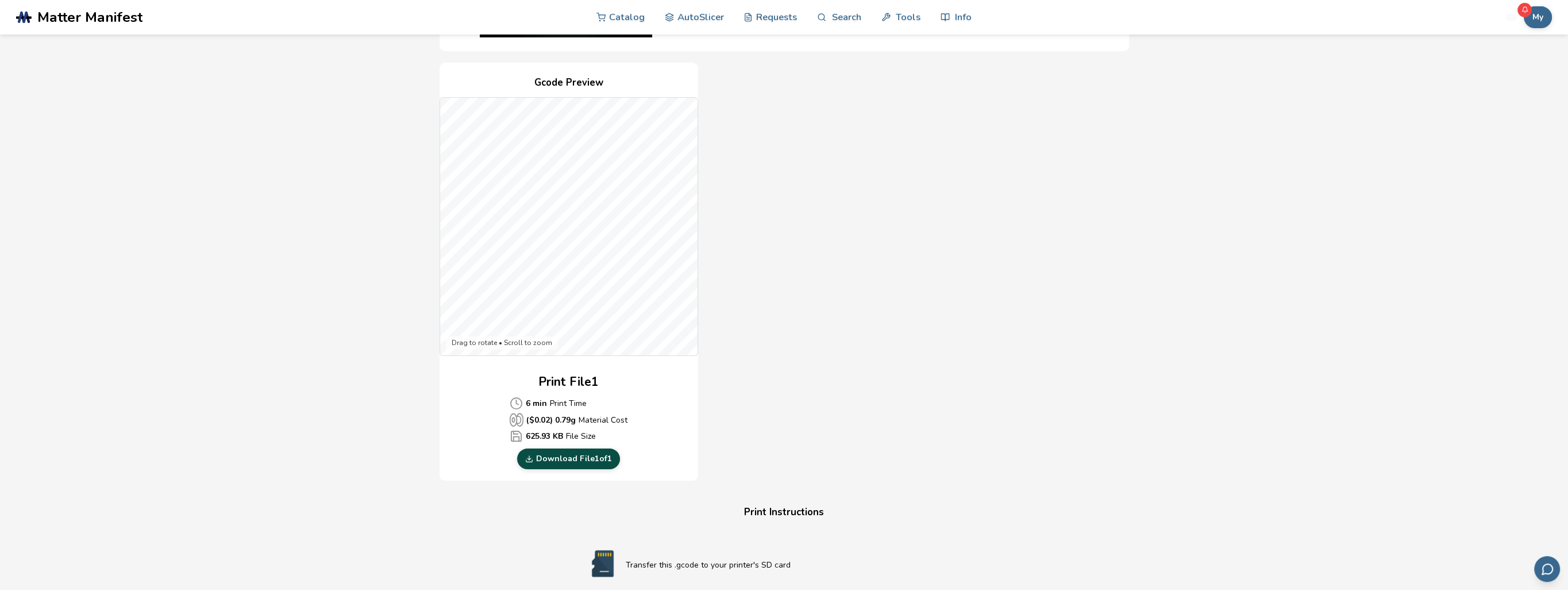
click at [597, 464] on link "Download File 1 of 1" at bounding box center [569, 458] width 103 height 21
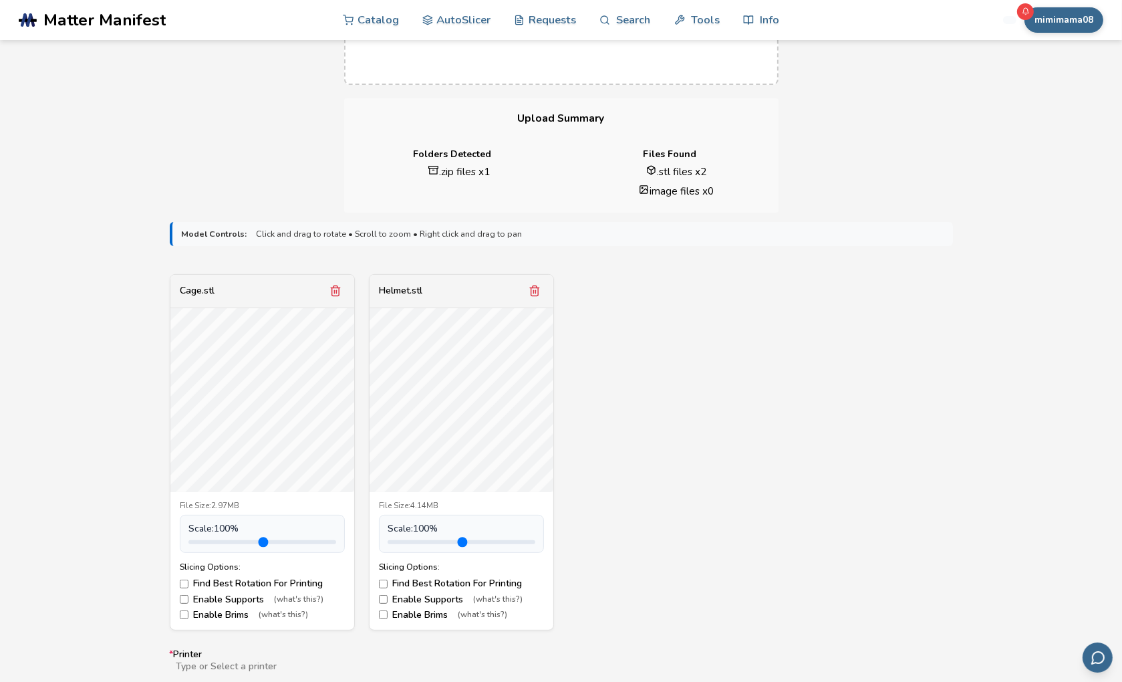
scroll to position [668, 0]
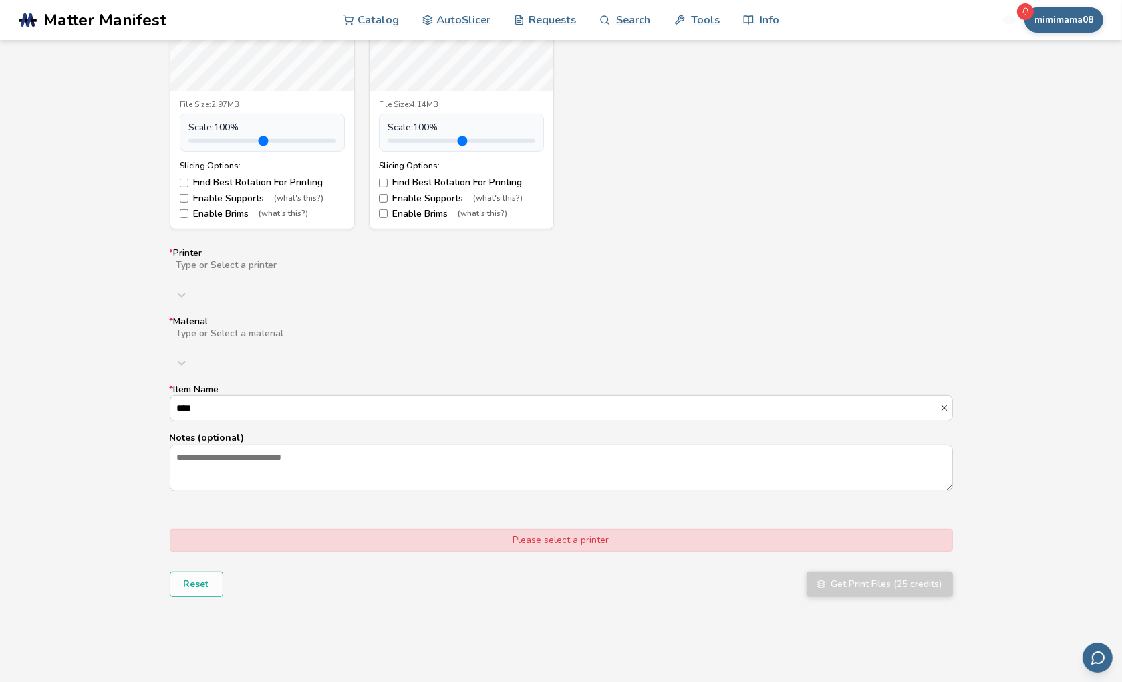
click at [297, 271] on div at bounding box center [388, 276] width 426 height 11
type input "*****"
click at [302, 310] on div "Flashforge Adventurer 5M Pro" at bounding box center [561, 304] width 783 height 11
click at [291, 327] on div "Type or Select a material" at bounding box center [561, 339] width 783 height 24
click at [263, 334] on div "* Printer Flashforge Adventurer 5M Pro * Material 1 result available. Use Up an…" at bounding box center [561, 371] width 783 height 246
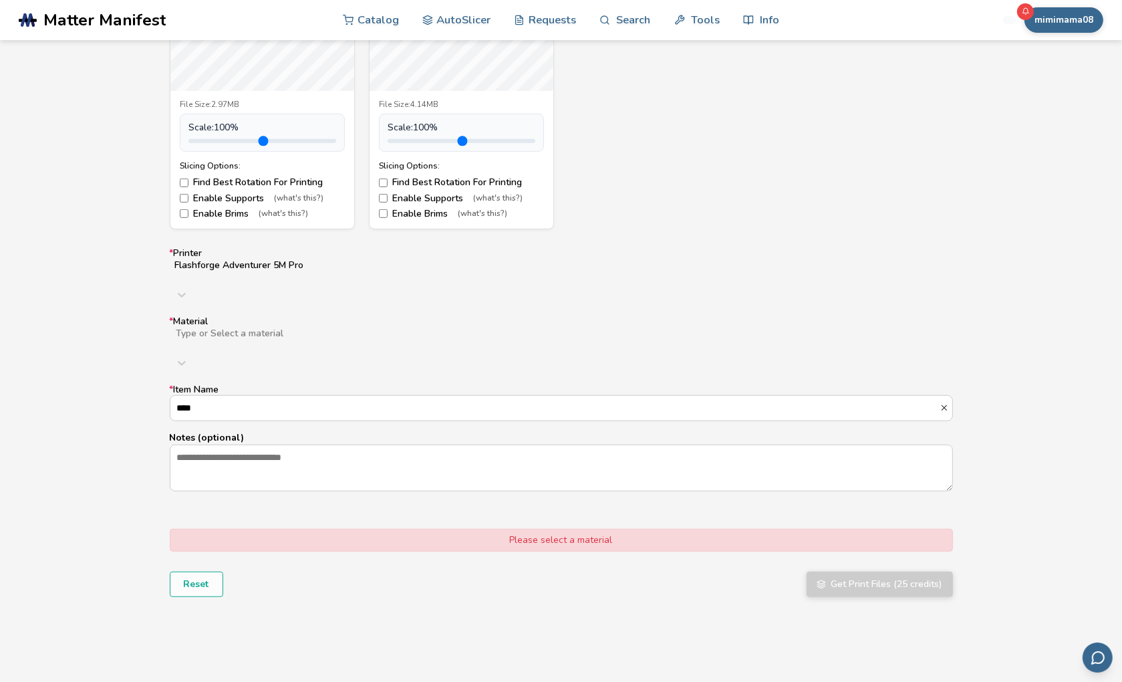
click at [273, 339] on div at bounding box center [387, 344] width 424 height 11
click at [265, 367] on div "PLA" at bounding box center [561, 372] width 783 height 11
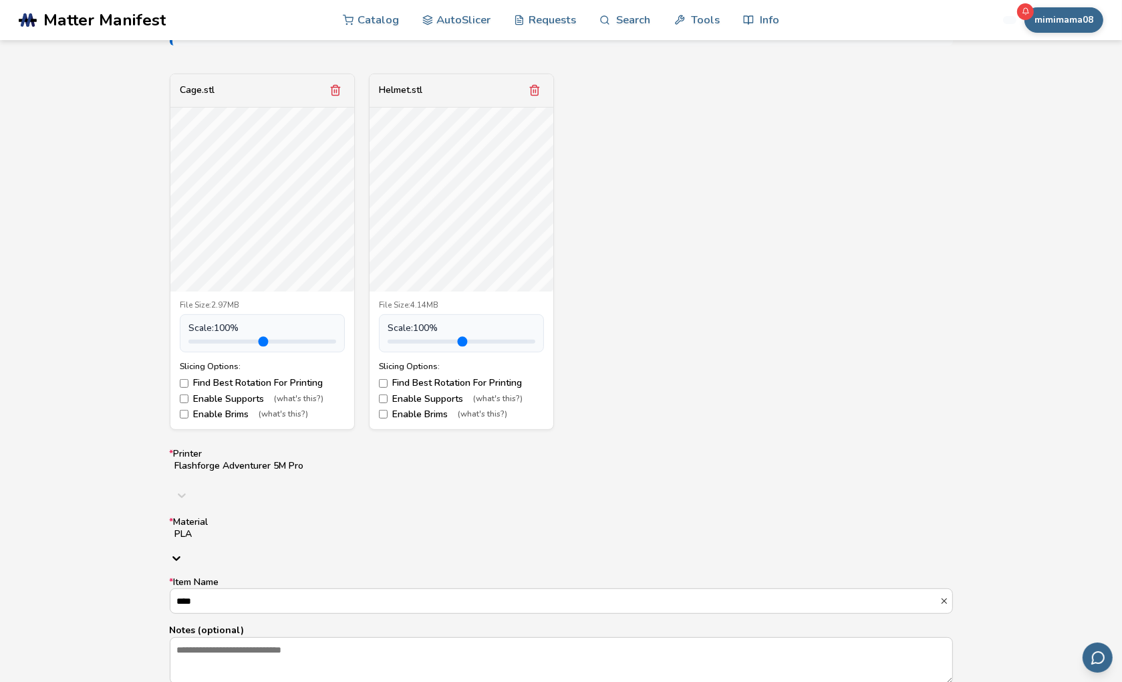
scroll to position [769, 0]
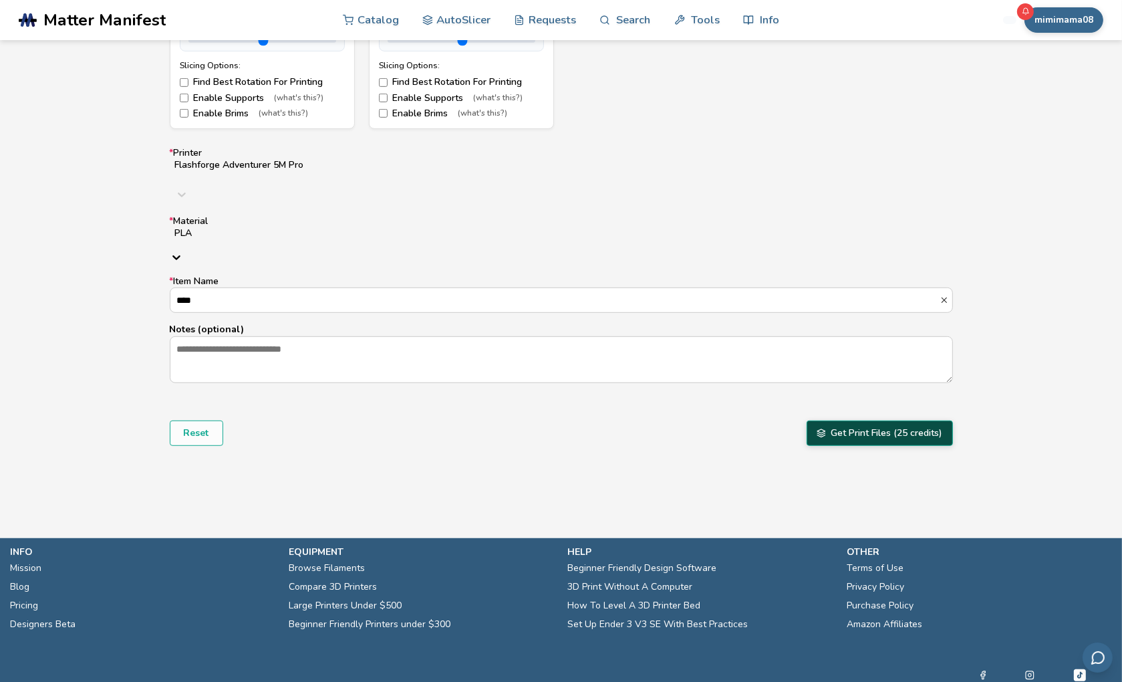
click at [877, 420] on button "Get Print Files (25 credits)" at bounding box center [880, 432] width 146 height 25
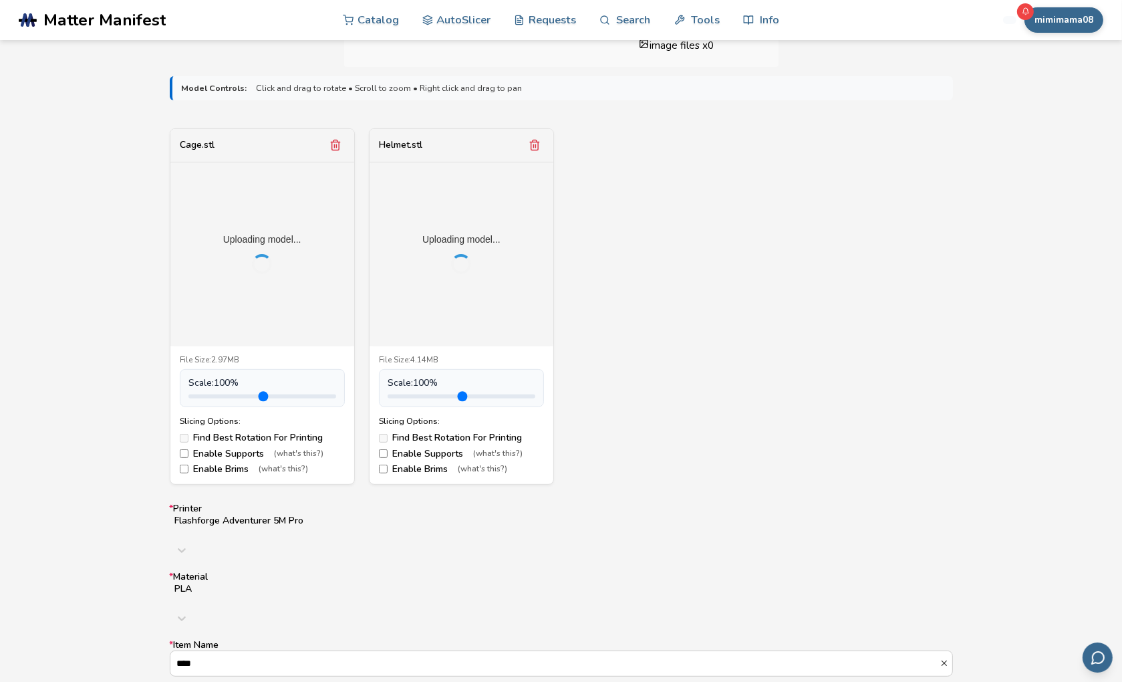
scroll to position [468, 0]
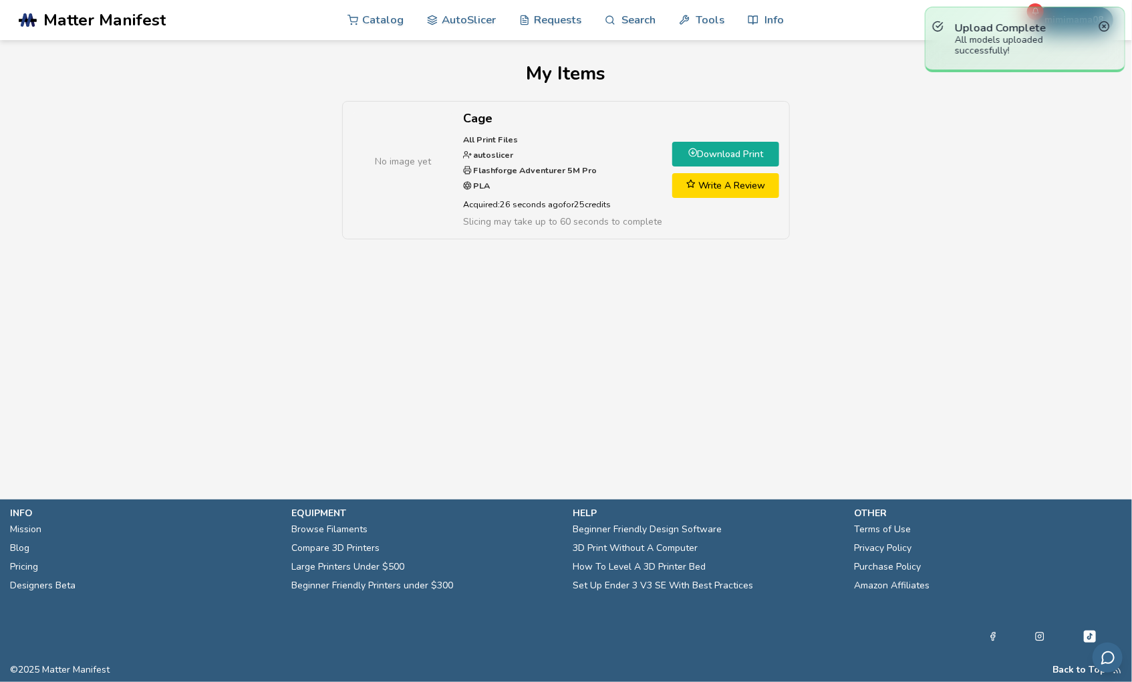
click at [701, 148] on link "Download Print" at bounding box center [725, 154] width 107 height 25
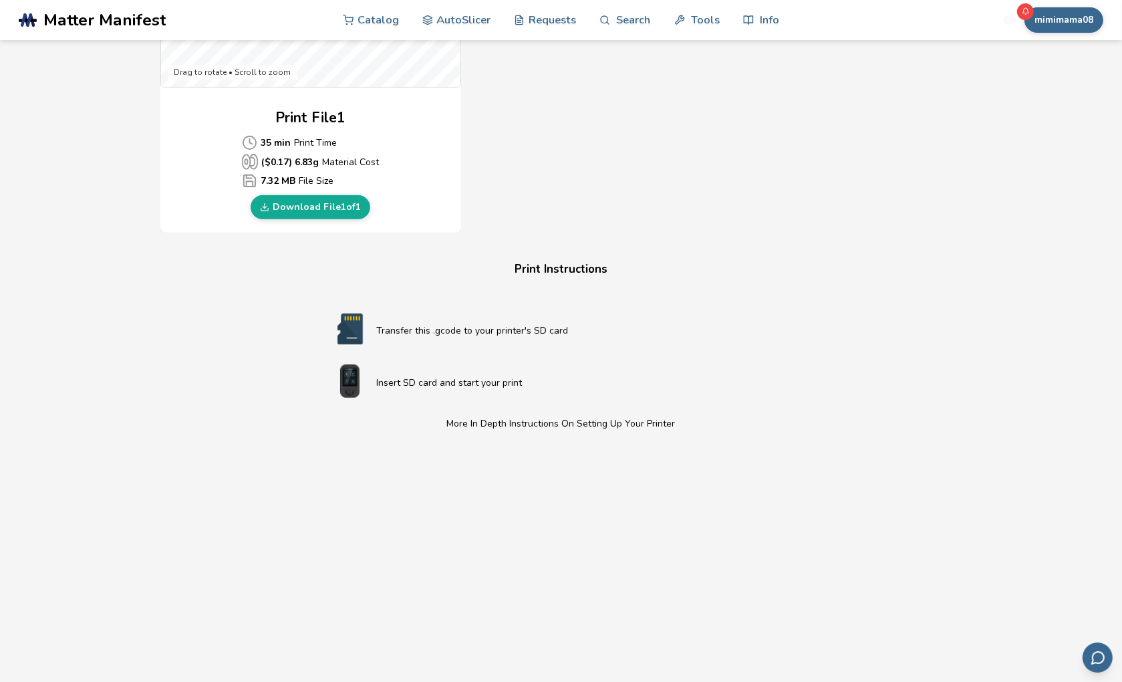
scroll to position [602, 0]
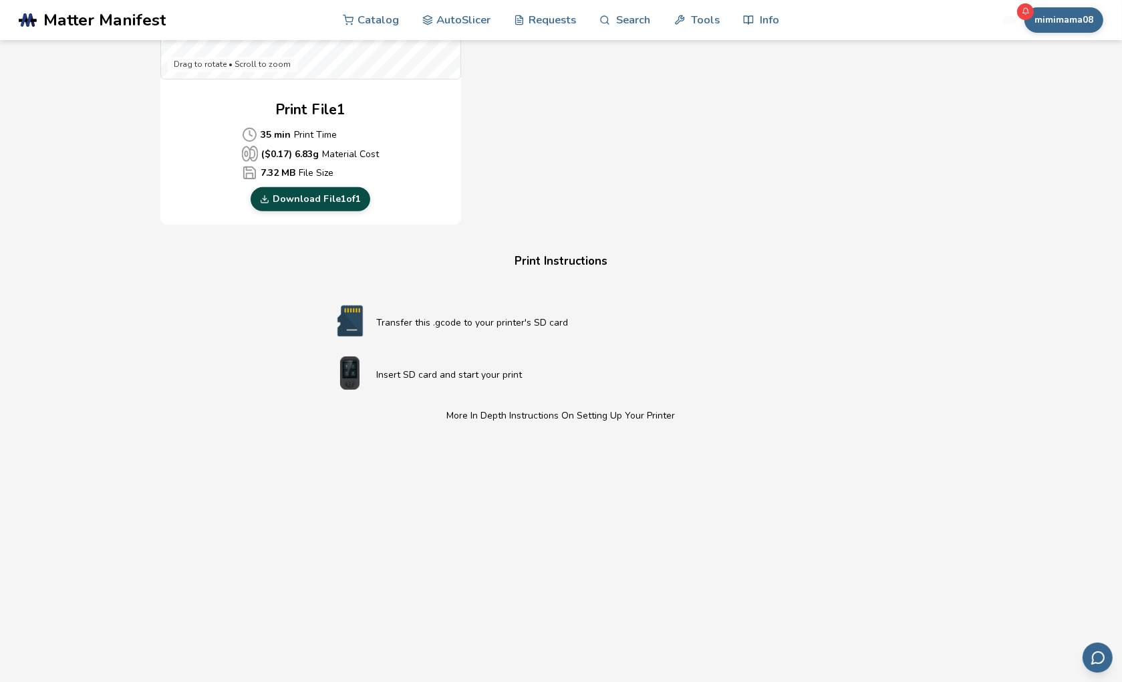
click at [355, 196] on link "Download File 1 of 1" at bounding box center [311, 199] width 120 height 24
drag, startPoint x: 856, startPoint y: 495, endPoint x: 862, endPoint y: 491, distance: 6.9
click at [856, 495] on div "Download Your Print File Grass Wyvern Keychain Grass Wyvern Keychain Created By…" at bounding box center [562, 95] width 1078 height 1267
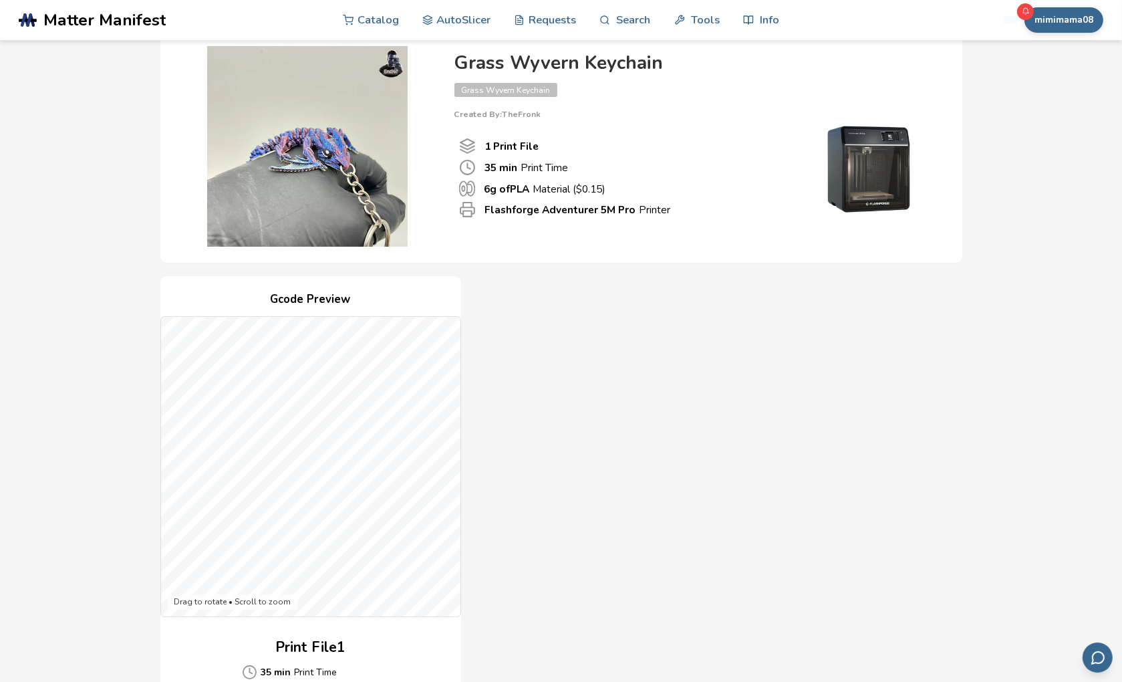
scroll to position [0, 0]
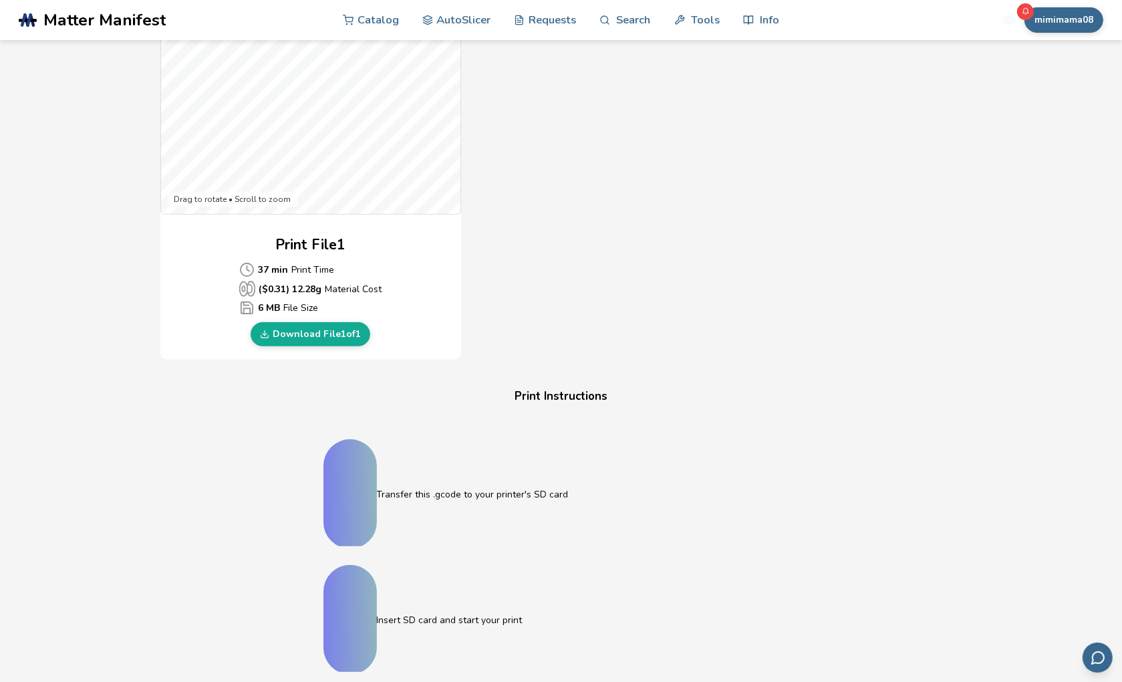
scroll to position [468, 0]
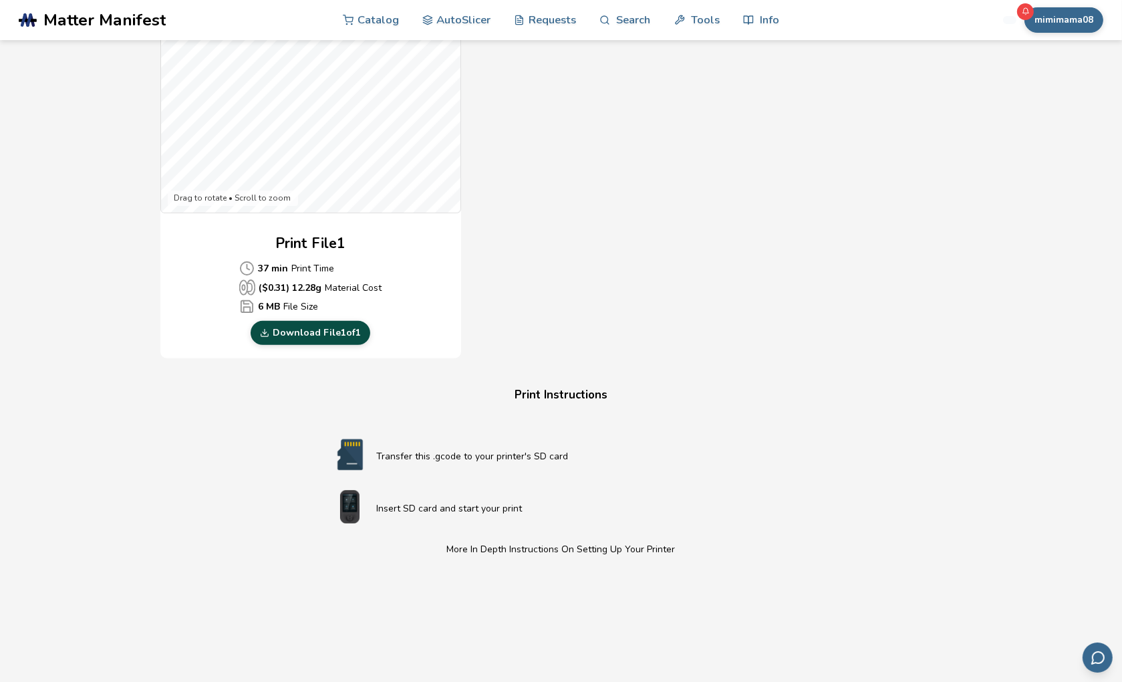
click at [340, 326] on link "Download File 1 of 1" at bounding box center [311, 333] width 120 height 24
click at [683, 276] on div "Gcode Preview Drag to rotate • Scroll to zoom Print File 1 37 min Print Time ($…" at bounding box center [561, 115] width 802 height 487
